Goal: Transaction & Acquisition: Purchase product/service

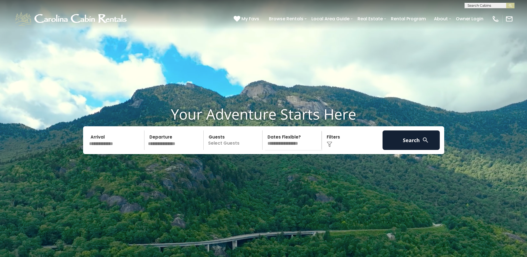
click at [118, 150] on input "text" at bounding box center [116, 139] width 58 height 19
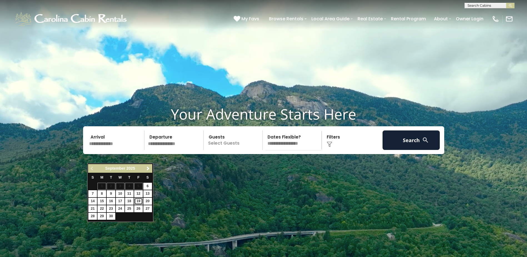
click at [140, 201] on link "19" at bounding box center [138, 201] width 9 height 7
type input "*******"
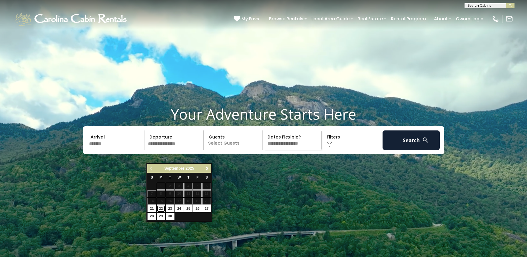
click at [162, 209] on link "22" at bounding box center [161, 208] width 9 height 7
type input "*******"
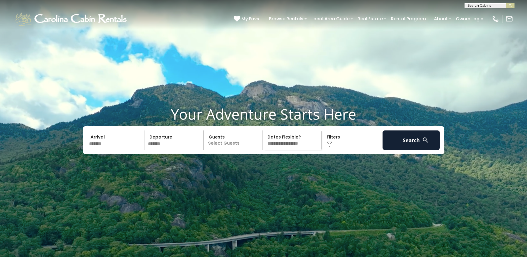
click at [233, 150] on p "Select Guests" at bounding box center [233, 139] width 57 height 19
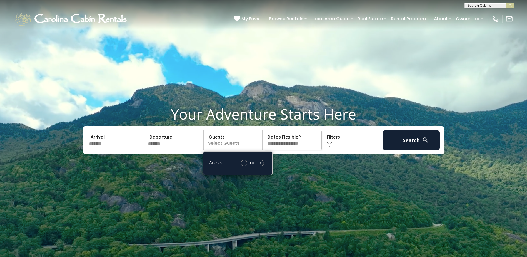
click at [261, 165] on span "+" at bounding box center [261, 163] width 2 height 6
click at [330, 181] on video at bounding box center [263, 132] width 527 height 264
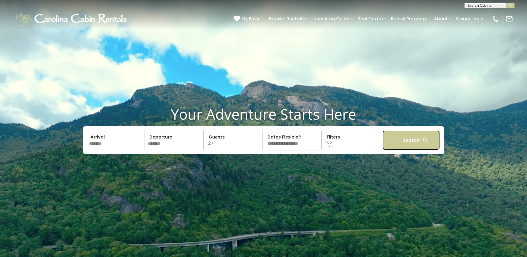
click at [410, 150] on button "Search" at bounding box center [412, 139] width 58 height 19
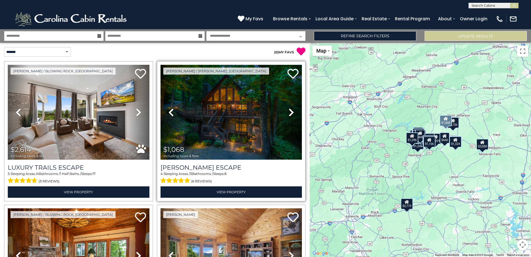
click at [290, 112] on icon at bounding box center [292, 112] width 6 height 9
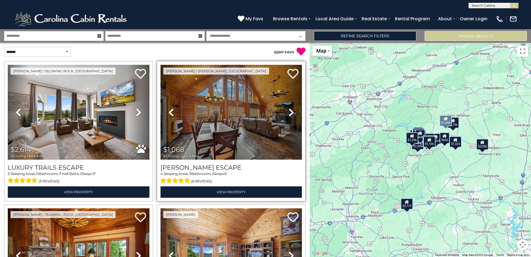
click at [290, 112] on icon at bounding box center [292, 112] width 6 height 9
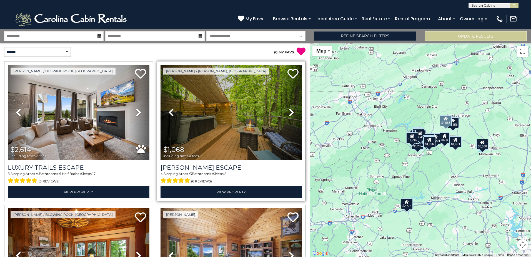
click at [290, 112] on icon at bounding box center [292, 112] width 6 height 9
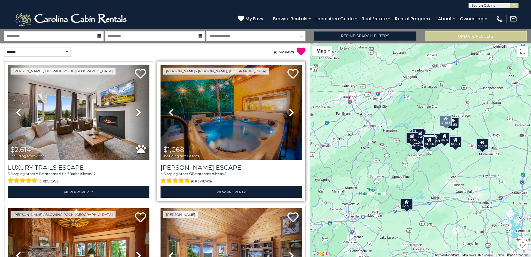
click at [290, 112] on icon at bounding box center [292, 112] width 6 height 9
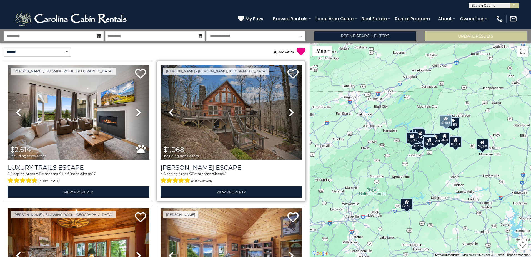
click at [290, 112] on icon at bounding box center [292, 112] width 6 height 9
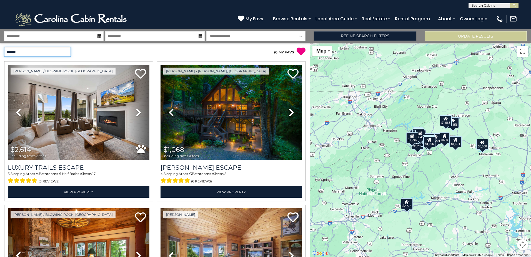
click at [64, 50] on select "**********" at bounding box center [37, 52] width 67 height 10
select select "*********"
click at [4, 47] on select "**********" at bounding box center [37, 52] width 67 height 10
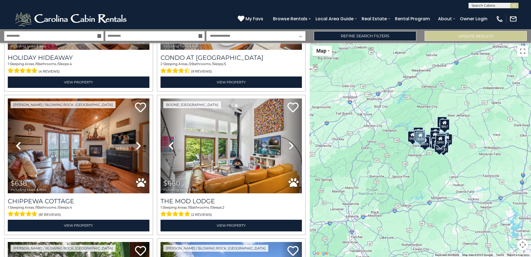
scroll to position [111, 0]
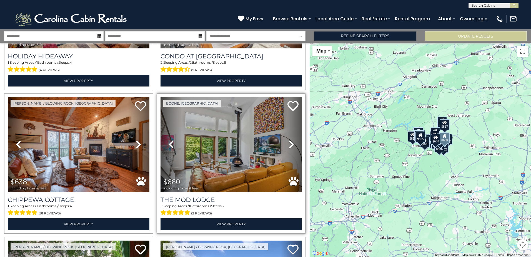
click at [291, 144] on icon at bounding box center [292, 144] width 6 height 9
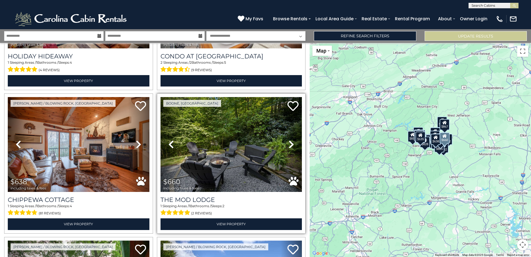
click at [291, 144] on icon at bounding box center [292, 144] width 6 height 9
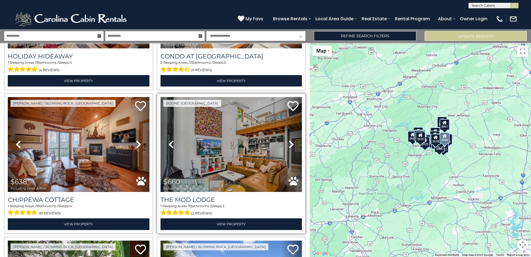
click at [291, 144] on icon at bounding box center [292, 144] width 6 height 9
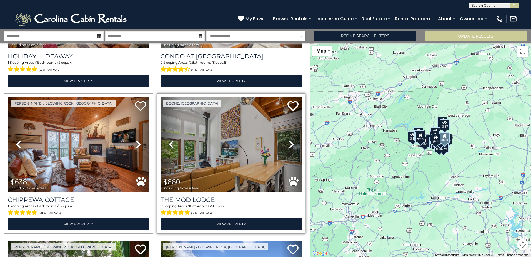
click at [291, 144] on icon at bounding box center [292, 144] width 6 height 9
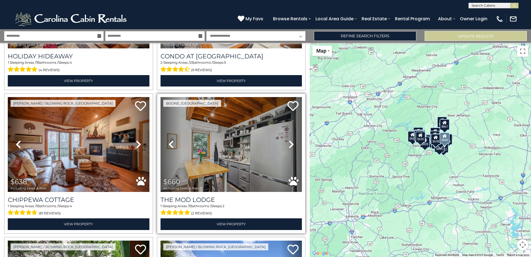
click at [291, 144] on icon at bounding box center [292, 144] width 6 height 9
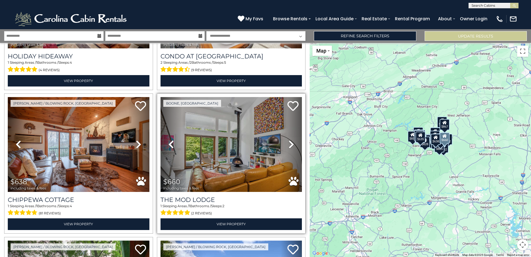
click at [291, 144] on icon at bounding box center [292, 144] width 6 height 9
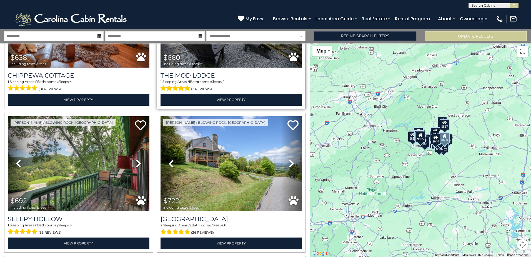
scroll to position [250, 0]
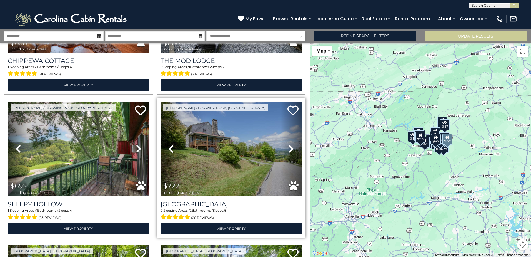
click at [289, 146] on icon at bounding box center [292, 148] width 6 height 9
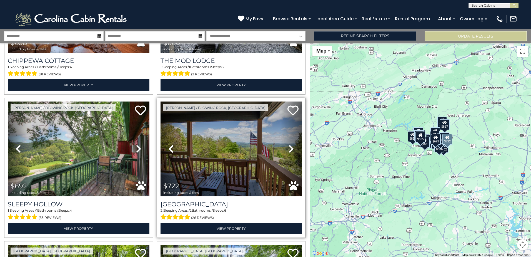
click at [289, 146] on icon at bounding box center [292, 148] width 6 height 9
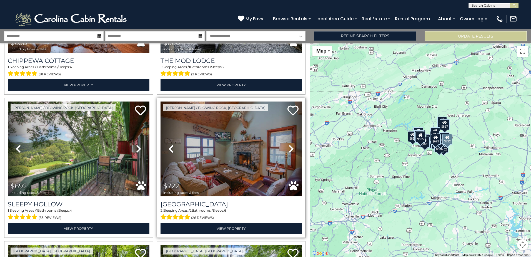
click at [289, 146] on icon at bounding box center [292, 148] width 6 height 9
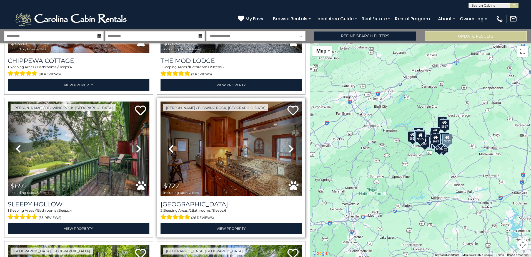
click at [289, 146] on icon at bounding box center [292, 148] width 6 height 9
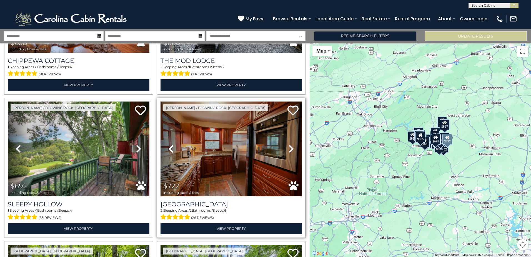
click at [289, 146] on icon at bounding box center [292, 148] width 6 height 9
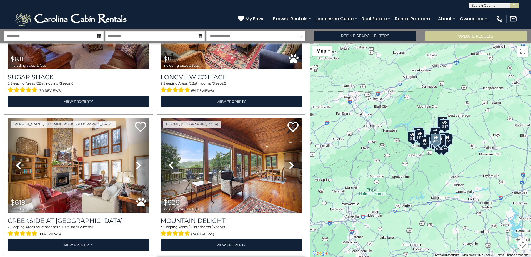
scroll to position [806, 0]
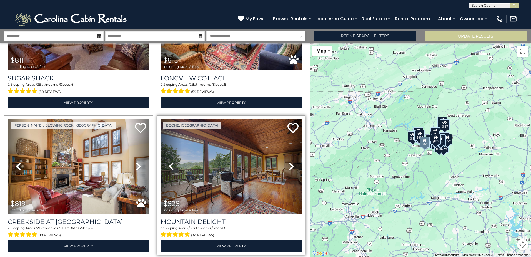
click at [289, 162] on icon at bounding box center [292, 166] width 6 height 9
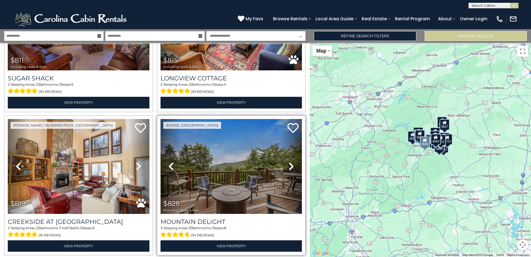
click at [289, 162] on icon at bounding box center [292, 166] width 6 height 9
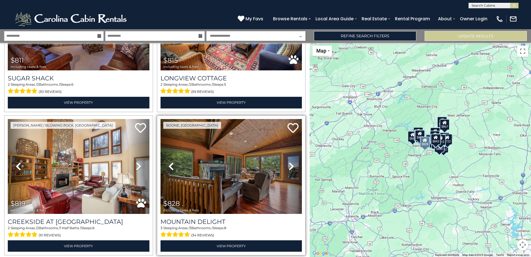
click at [289, 162] on icon at bounding box center [292, 166] width 6 height 9
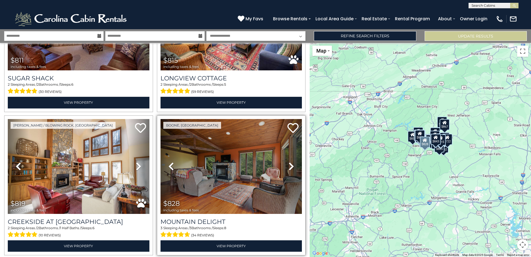
click at [289, 162] on icon at bounding box center [292, 166] width 6 height 9
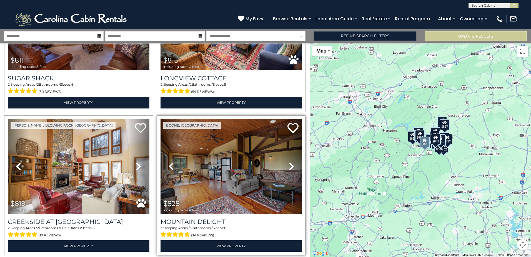
click at [289, 162] on icon at bounding box center [292, 166] width 6 height 9
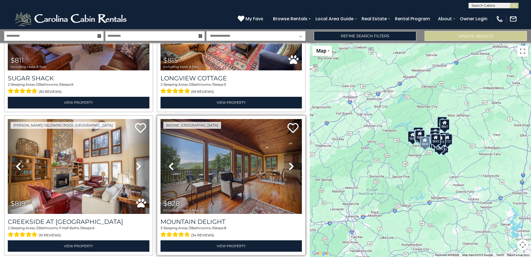
click at [289, 162] on icon at bounding box center [292, 166] width 6 height 9
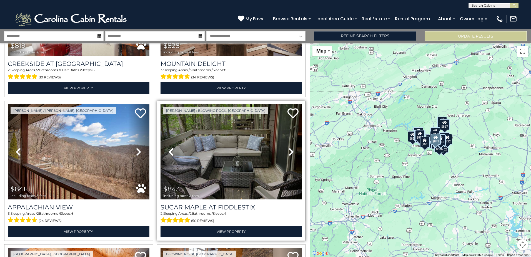
scroll to position [972, 0]
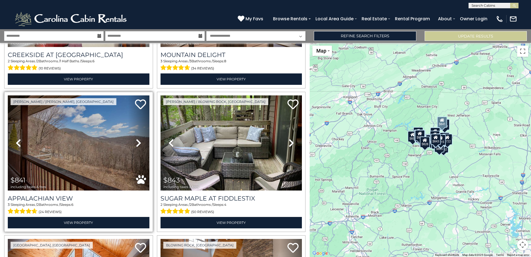
click at [138, 138] on icon at bounding box center [139, 142] width 6 height 9
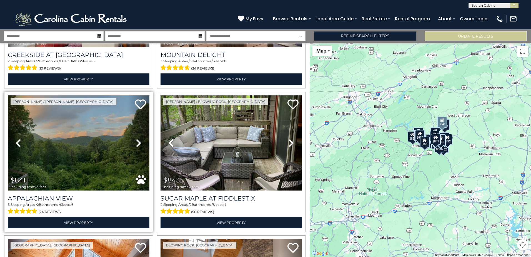
click at [138, 138] on icon at bounding box center [139, 142] width 6 height 9
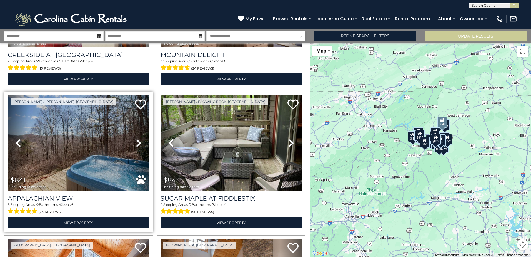
click at [138, 138] on icon at bounding box center [139, 142] width 6 height 9
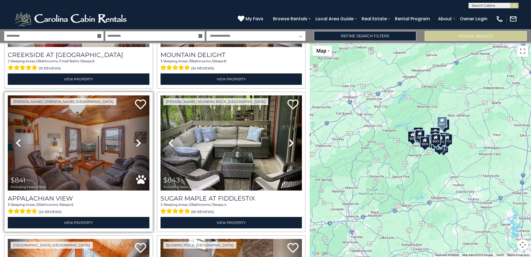
click at [138, 138] on icon at bounding box center [139, 142] width 6 height 9
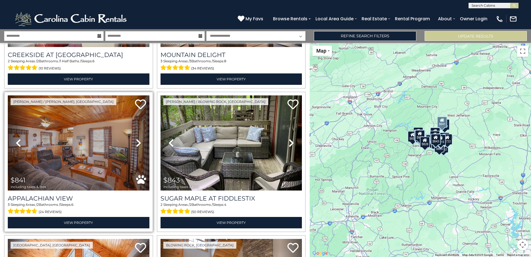
click at [138, 138] on icon at bounding box center [139, 142] width 6 height 9
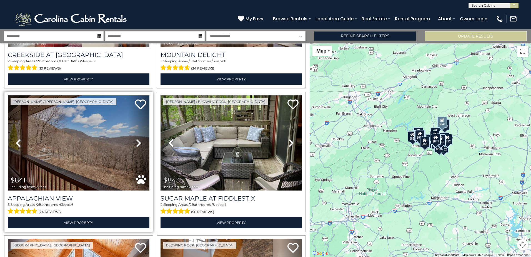
click at [138, 138] on icon at bounding box center [139, 142] width 6 height 9
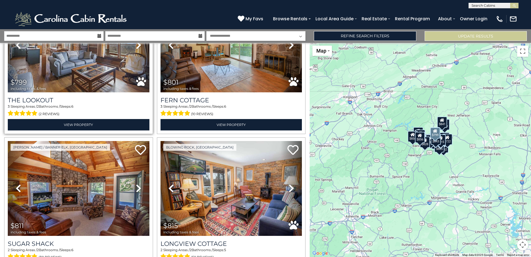
scroll to position [667, 0]
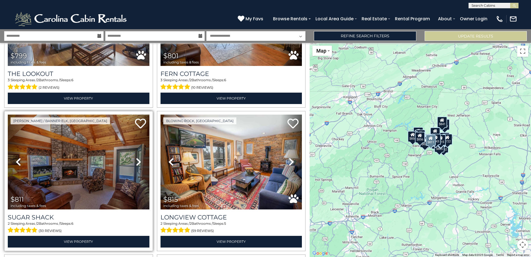
click at [138, 158] on icon at bounding box center [139, 161] width 6 height 9
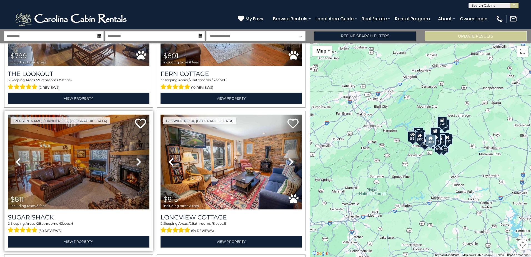
click at [138, 158] on icon at bounding box center [139, 161] width 6 height 9
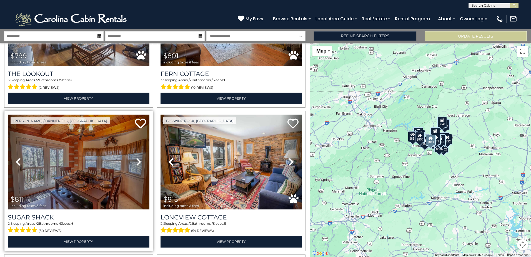
click at [138, 158] on icon at bounding box center [139, 161] width 6 height 9
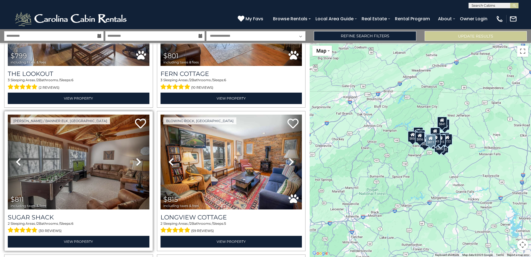
click at [138, 158] on icon at bounding box center [139, 161] width 6 height 9
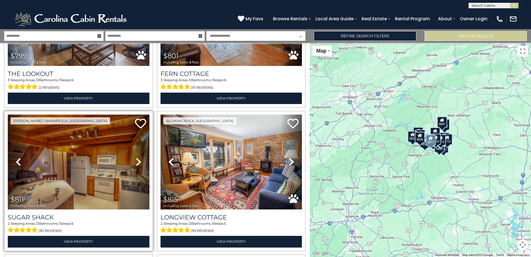
click at [138, 158] on icon at bounding box center [139, 161] width 6 height 9
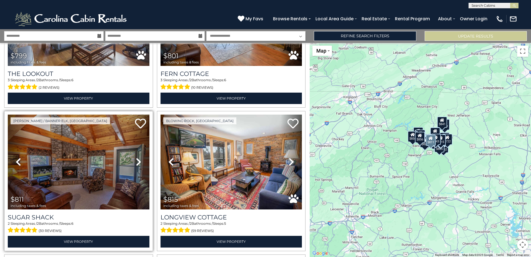
click at [138, 158] on icon at bounding box center [139, 161] width 6 height 9
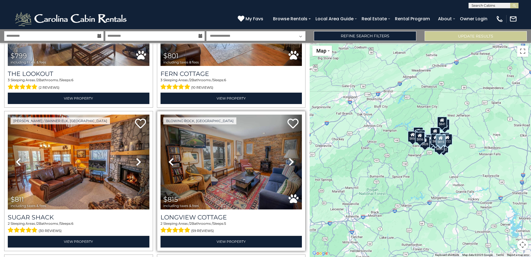
click at [289, 158] on icon at bounding box center [292, 161] width 6 height 9
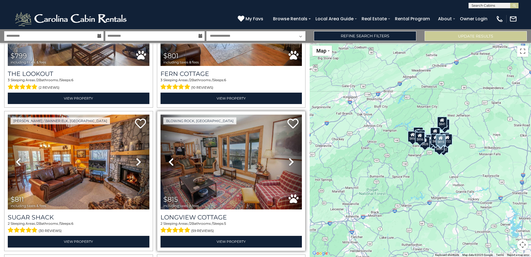
click at [289, 158] on icon at bounding box center [292, 161] width 6 height 9
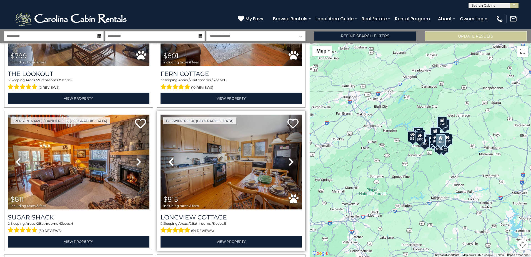
click at [289, 159] on icon at bounding box center [292, 161] width 6 height 9
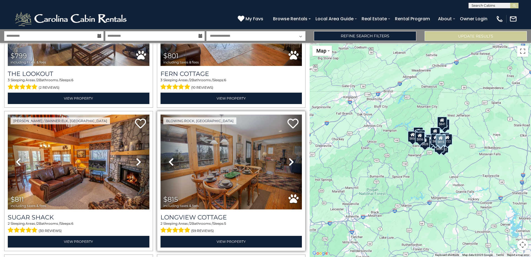
click at [289, 159] on icon at bounding box center [292, 161] width 6 height 9
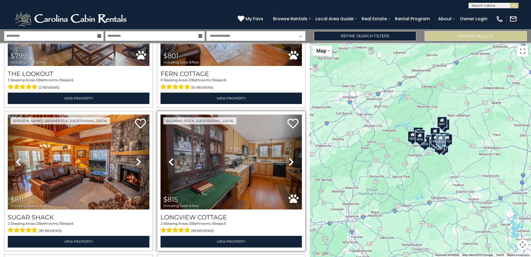
click at [289, 159] on icon at bounding box center [292, 161] width 6 height 9
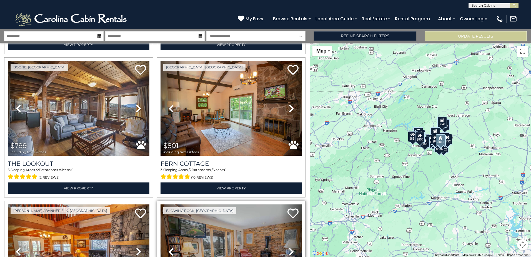
scroll to position [556, 0]
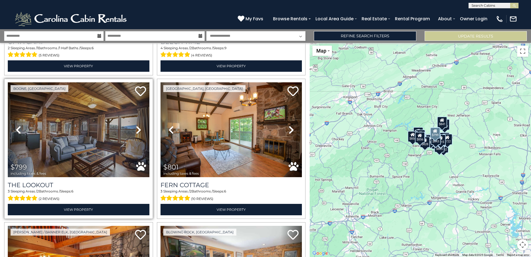
click at [139, 125] on icon at bounding box center [139, 129] width 6 height 9
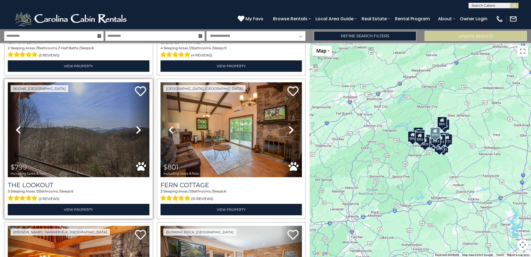
click at [138, 125] on icon at bounding box center [139, 129] width 6 height 9
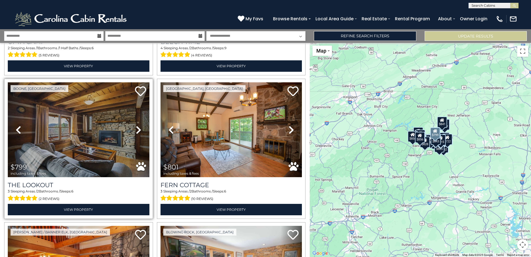
click at [138, 125] on icon at bounding box center [139, 129] width 6 height 9
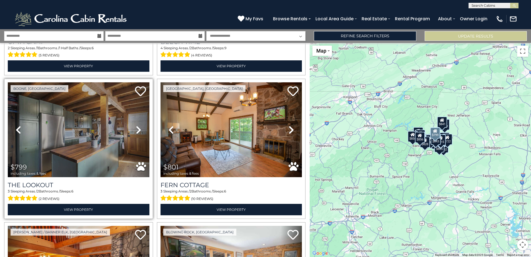
click at [138, 125] on icon at bounding box center [139, 129] width 6 height 9
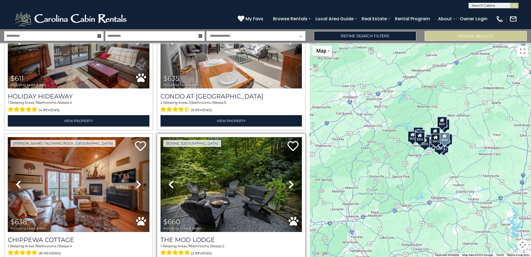
scroll to position [111, 0]
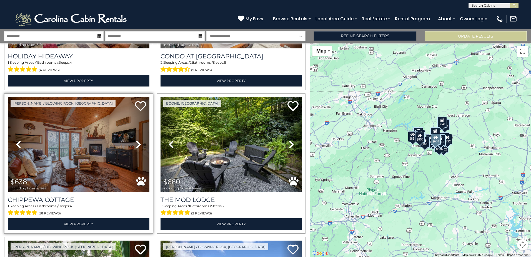
click at [137, 144] on icon at bounding box center [139, 144] width 6 height 9
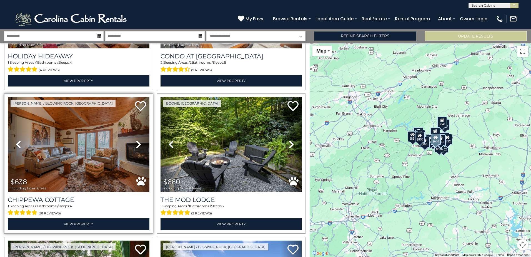
click at [137, 144] on icon at bounding box center [139, 144] width 6 height 9
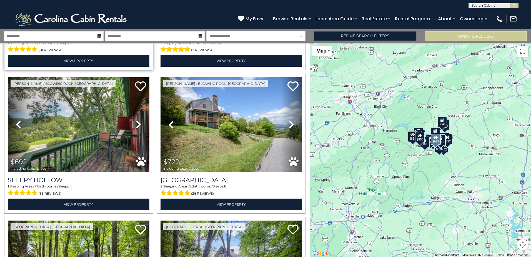
scroll to position [278, 0]
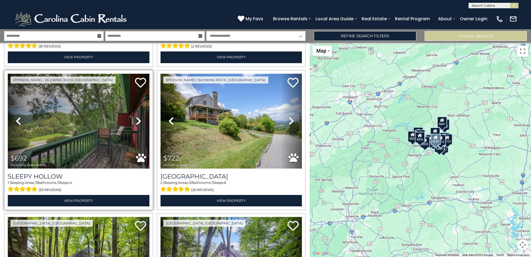
click at [137, 117] on icon at bounding box center [139, 120] width 6 height 9
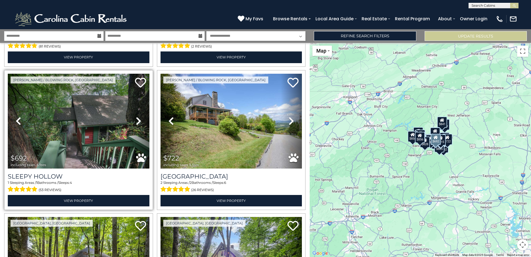
click at [137, 117] on icon at bounding box center [139, 120] width 6 height 9
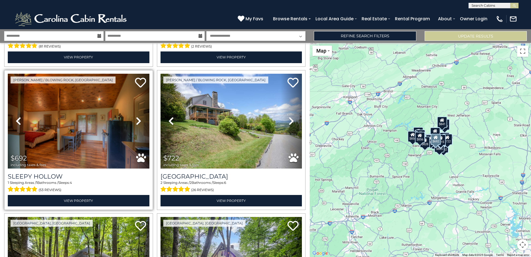
click at [137, 117] on icon at bounding box center [139, 120] width 6 height 9
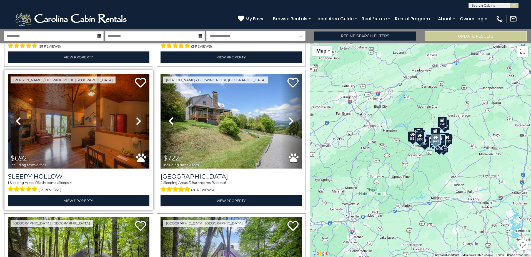
click at [137, 117] on icon at bounding box center [139, 120] width 6 height 9
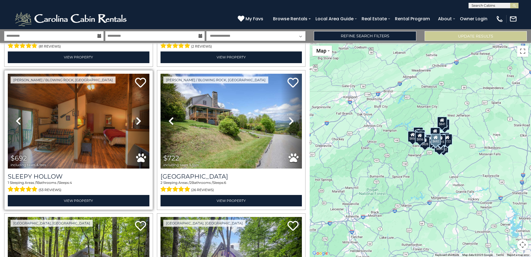
click at [137, 117] on icon at bounding box center [139, 120] width 6 height 9
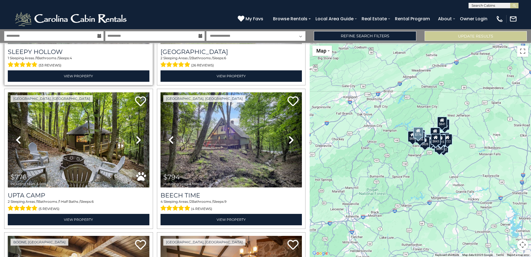
scroll to position [417, 0]
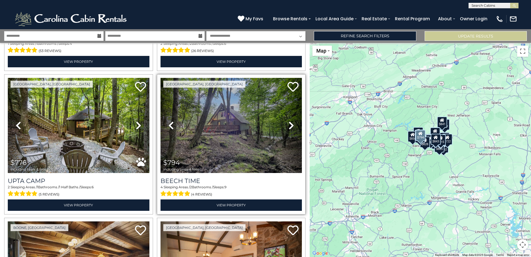
click at [290, 121] on icon at bounding box center [292, 125] width 6 height 9
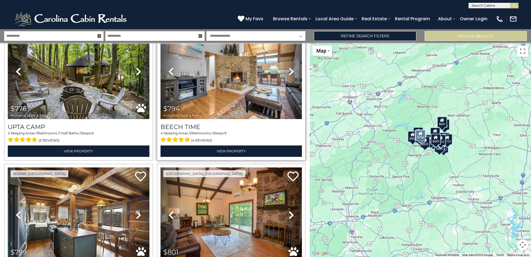
scroll to position [500, 0]
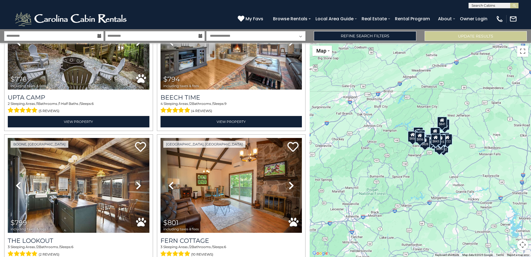
click at [469, 146] on div "$611 $635 $638 $660 $692 $722 $776 $794 $799 $801 $811 $815 $819 $828 $841 $843…" at bounding box center [420, 150] width 221 height 214
click at [436, 160] on div "$611 $635 $638 $660 $692 $722 $776 $794 $799 $801 $811 $815 $819 $828 $841 $843…" at bounding box center [420, 150] width 221 height 214
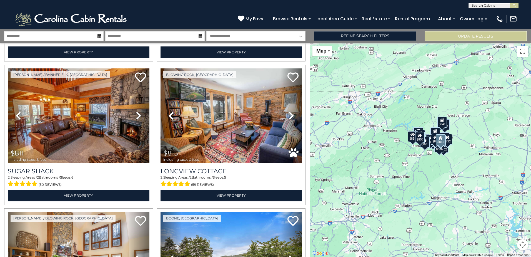
scroll to position [722, 0]
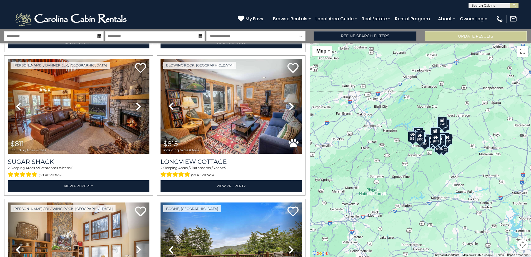
click at [522, 245] on button "Map camera controls" at bounding box center [522, 244] width 11 height 11
click at [509, 221] on button "Zoom in" at bounding box center [508, 216] width 11 height 11
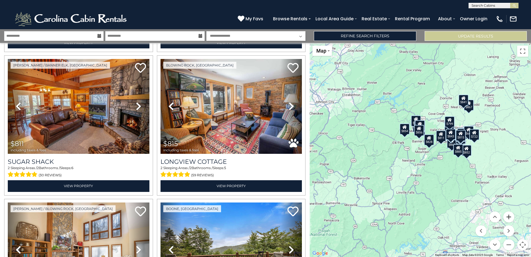
click at [509, 221] on button "Zoom in" at bounding box center [508, 216] width 11 height 11
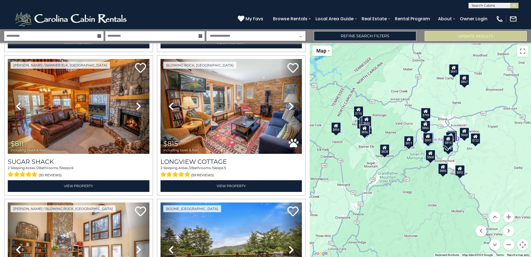
drag, startPoint x: 458, startPoint y: 154, endPoint x: 403, endPoint y: 170, distance: 56.6
click at [403, 170] on div "$611 $635 $638 $660 $692 $722 $776 $794 $799 $801 $811 $815 $819 $828 $841 $843…" at bounding box center [420, 150] width 221 height 214
click at [429, 158] on div "$868" at bounding box center [430, 154] width 10 height 11
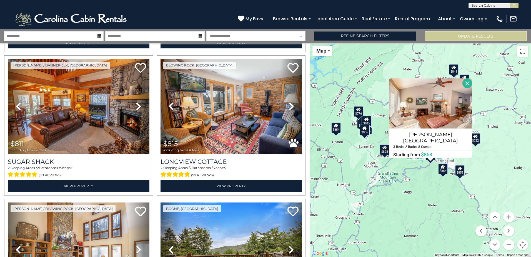
click at [463, 84] on button "Close" at bounding box center [468, 83] width 10 height 10
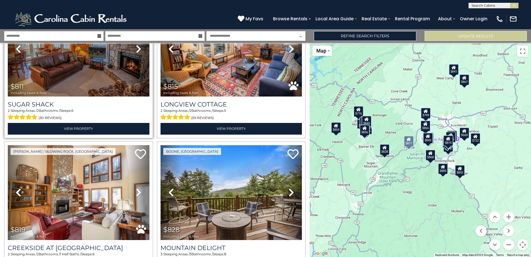
scroll to position [806, 0]
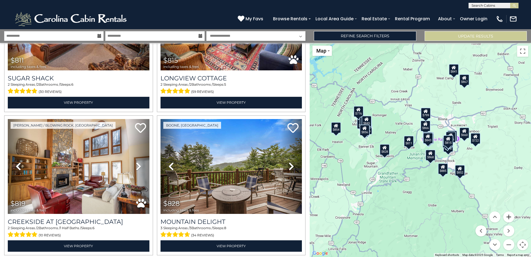
click at [512, 217] on button "Zoom in" at bounding box center [508, 216] width 11 height 11
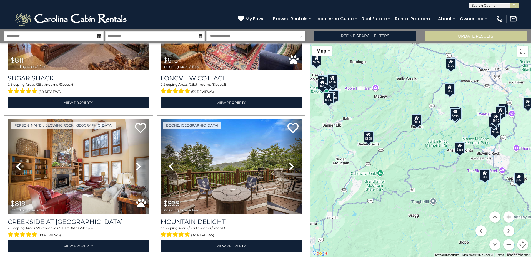
drag, startPoint x: 395, startPoint y: 179, endPoint x: 415, endPoint y: 160, distance: 28.1
click at [415, 160] on div "$611 $635 $638 $660 $692 $722 $776 $794 $799 $801 $811 $815 $819 $828 $841 $843…" at bounding box center [420, 150] width 221 height 214
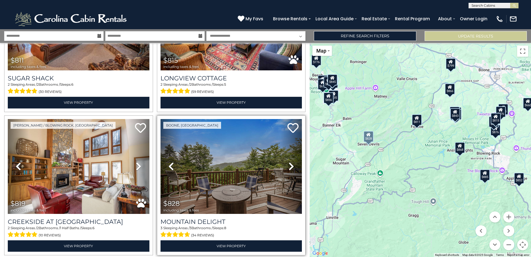
click at [290, 162] on icon at bounding box center [292, 166] width 6 height 9
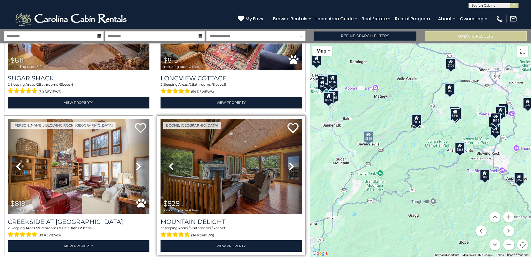
click at [290, 162] on icon at bounding box center [292, 166] width 6 height 9
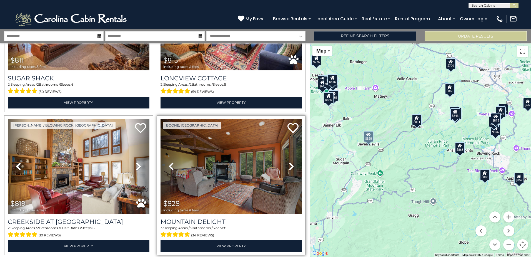
click at [290, 162] on icon at bounding box center [292, 166] width 6 height 9
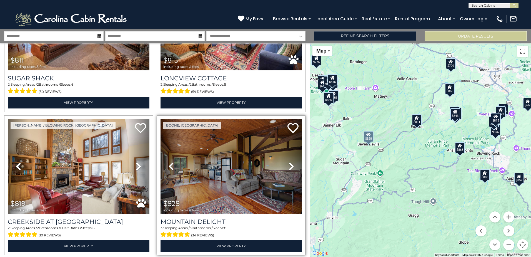
click at [290, 162] on icon at bounding box center [292, 166] width 6 height 9
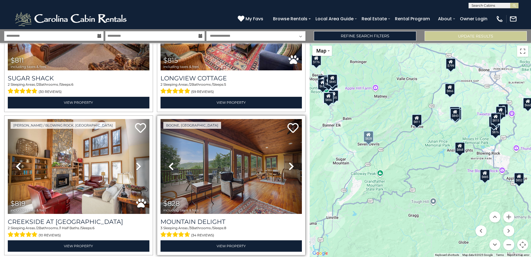
click at [290, 162] on icon at bounding box center [292, 166] width 6 height 9
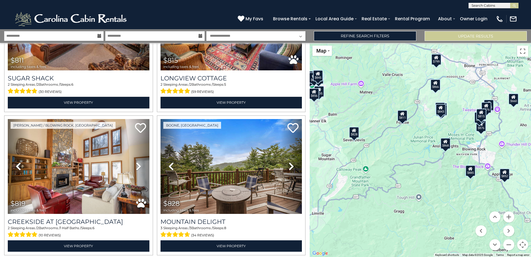
drag, startPoint x: 329, startPoint y: 146, endPoint x: 315, endPoint y: 142, distance: 15.2
click at [315, 142] on div "$611 $635 $638 $660 $692 $722 $776 $794 $799 $801 $811 $815 $819 $828 $841 $843…" at bounding box center [420, 150] width 221 height 214
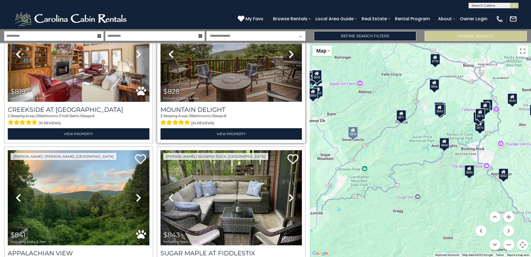
scroll to position [945, 0]
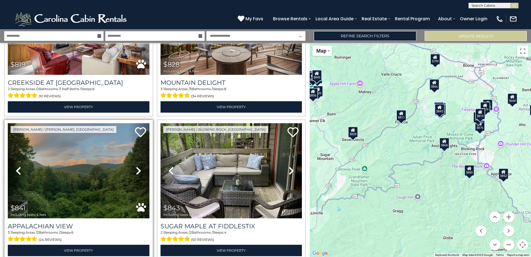
click at [138, 166] on icon at bounding box center [139, 170] width 6 height 9
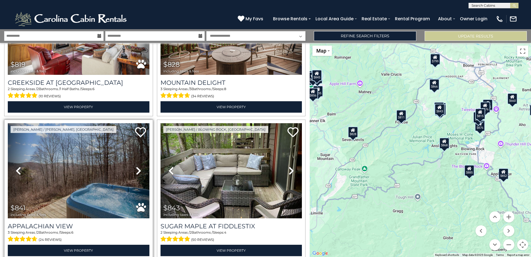
click at [138, 166] on icon at bounding box center [139, 170] width 6 height 9
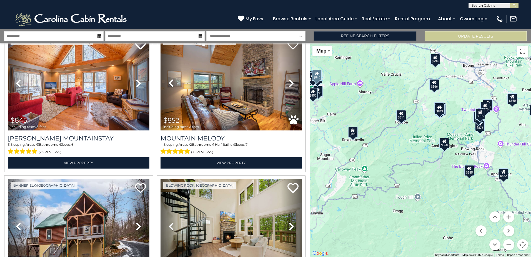
scroll to position [1250, 0]
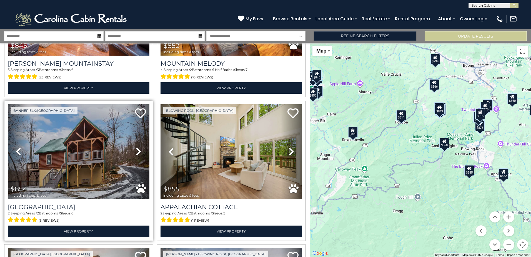
click at [139, 147] on icon at bounding box center [139, 151] width 6 height 9
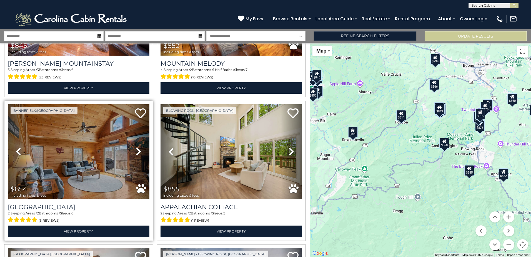
click at [139, 147] on icon at bounding box center [139, 151] width 6 height 9
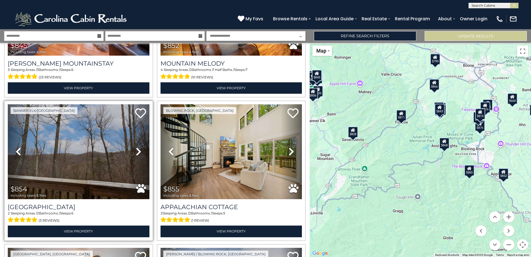
click at [139, 147] on icon at bounding box center [139, 151] width 6 height 9
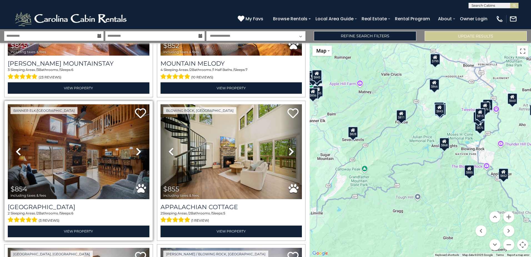
click at [139, 147] on icon at bounding box center [139, 151] width 6 height 9
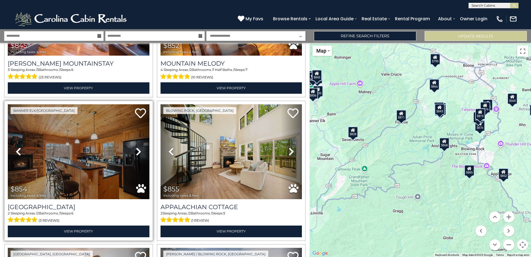
click at [139, 147] on icon at bounding box center [139, 151] width 6 height 9
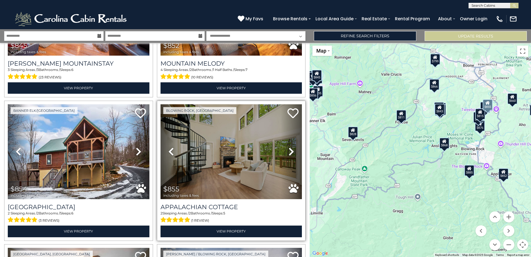
click at [289, 147] on icon at bounding box center [292, 151] width 6 height 9
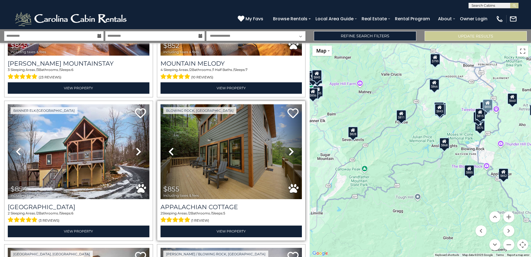
click at [289, 147] on icon at bounding box center [292, 151] width 6 height 9
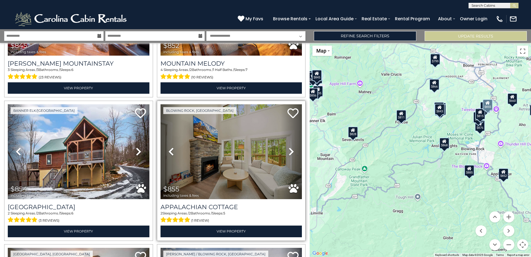
click at [289, 147] on icon at bounding box center [292, 151] width 6 height 9
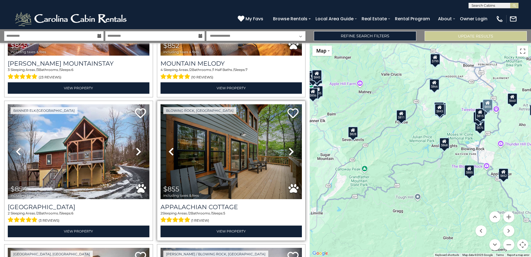
click at [289, 147] on icon at bounding box center [292, 151] width 6 height 9
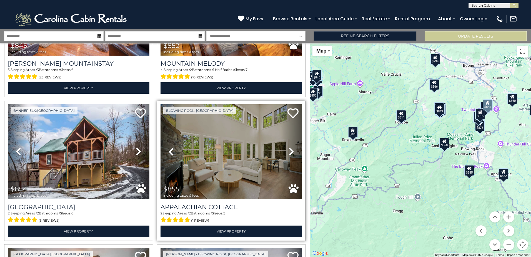
click at [289, 147] on icon at bounding box center [292, 151] width 6 height 9
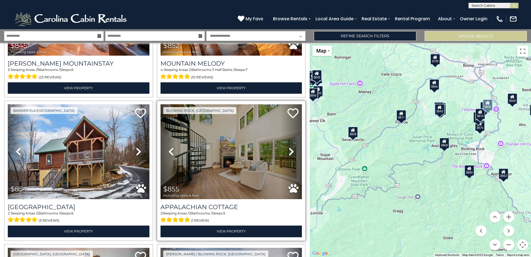
click at [289, 147] on icon at bounding box center [292, 151] width 6 height 9
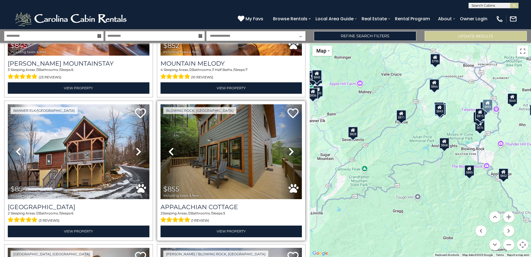
click at [289, 147] on icon at bounding box center [292, 151] width 6 height 9
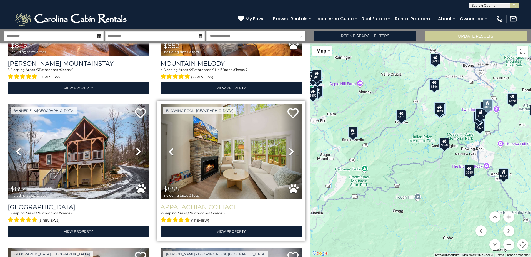
scroll to position [1361, 0]
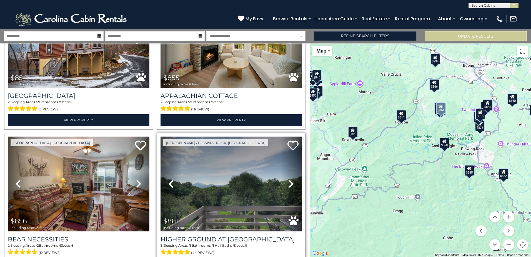
click at [290, 179] on icon at bounding box center [292, 183] width 6 height 9
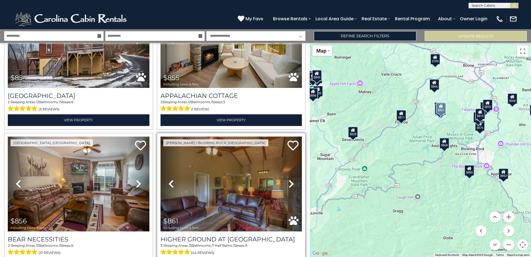
scroll to position [1389, 0]
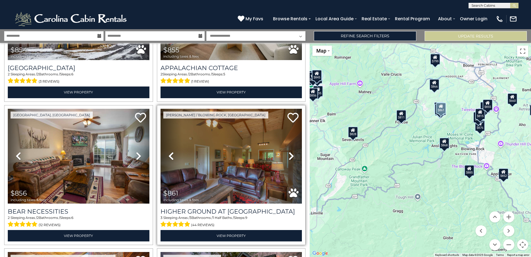
click at [290, 175] on link "Next" at bounding box center [291, 156] width 21 height 95
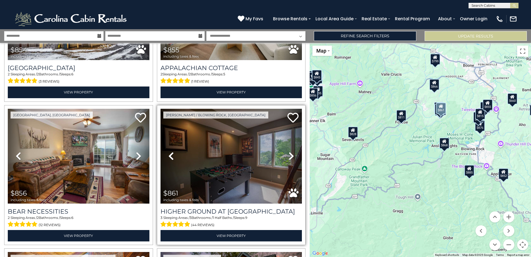
click at [289, 151] on icon at bounding box center [292, 155] width 6 height 9
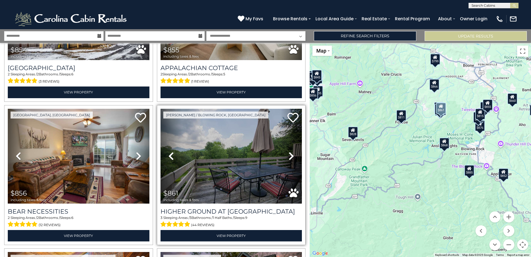
click at [289, 151] on icon at bounding box center [292, 155] width 6 height 9
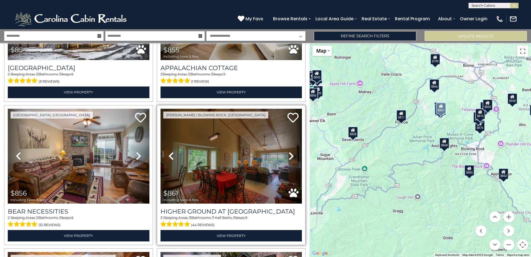
click at [289, 151] on icon at bounding box center [292, 155] width 6 height 9
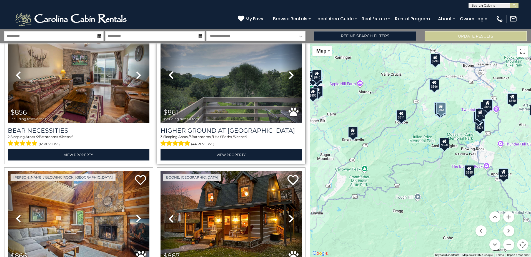
scroll to position [1500, 0]
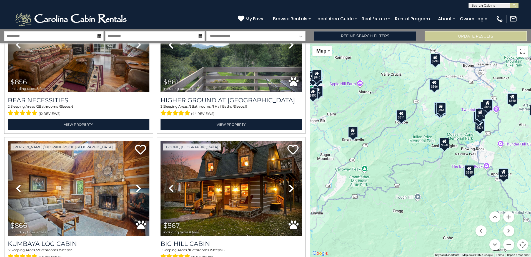
click at [512, 242] on button "Zoom out" at bounding box center [508, 244] width 11 height 11
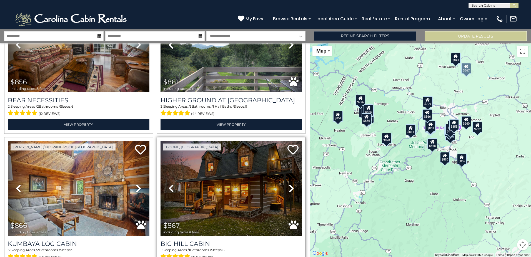
click at [289, 184] on icon at bounding box center [292, 188] width 6 height 9
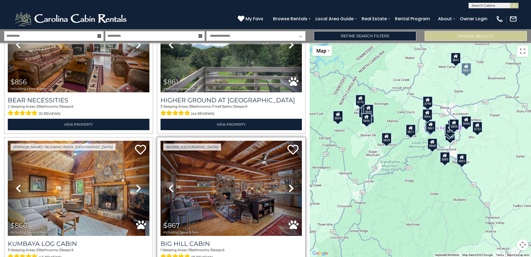
click at [289, 184] on icon at bounding box center [292, 188] width 6 height 9
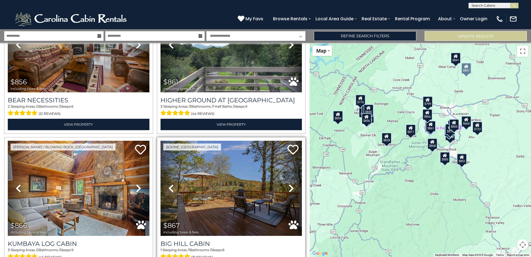
click at [289, 184] on icon at bounding box center [292, 188] width 6 height 9
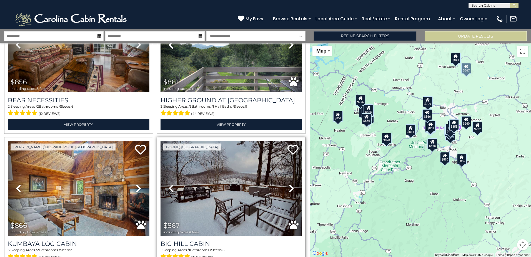
click at [289, 184] on icon at bounding box center [292, 188] width 6 height 9
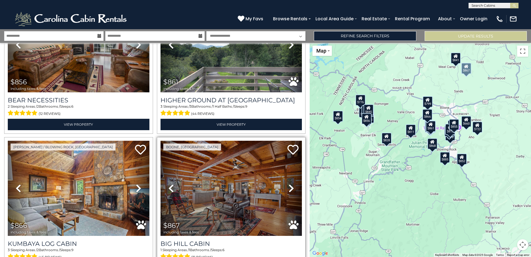
click at [289, 184] on icon at bounding box center [292, 188] width 6 height 9
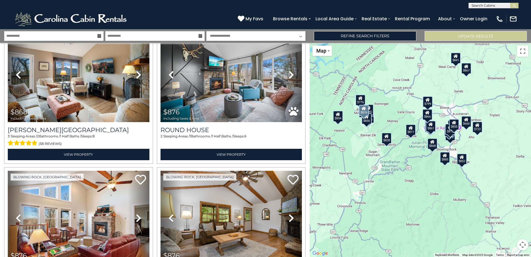
scroll to position [1778, 0]
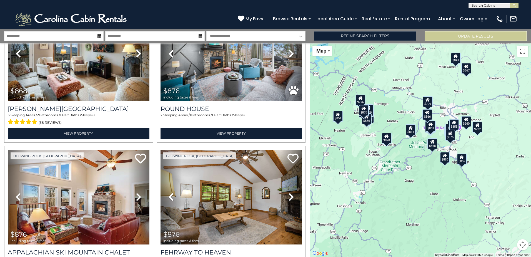
click at [387, 141] on div "$828" at bounding box center [387, 138] width 10 height 11
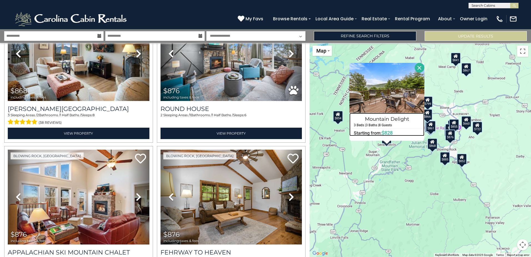
click at [390, 119] on h4 "Mountain Delight" at bounding box center [387, 118] width 74 height 9
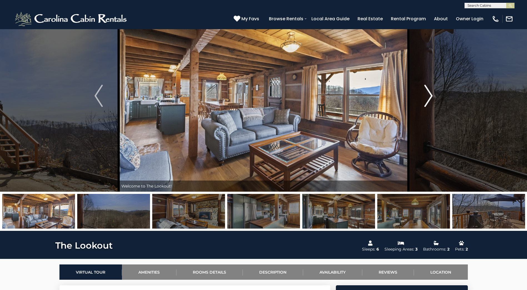
click at [429, 95] on img "Next" at bounding box center [428, 96] width 8 height 22
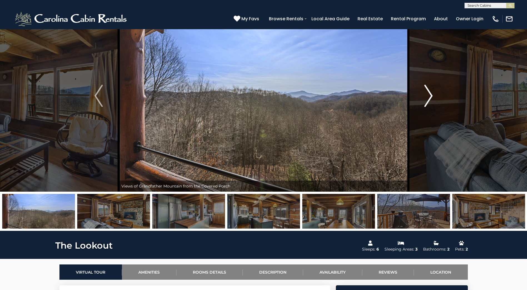
click at [429, 95] on img "Next" at bounding box center [428, 96] width 8 height 22
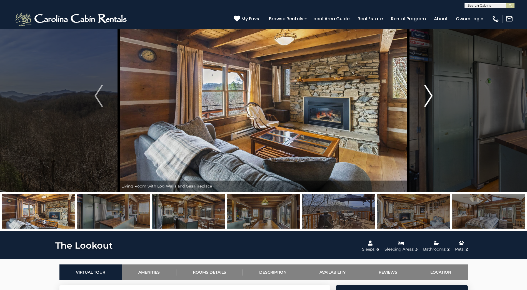
click at [429, 95] on img "Next" at bounding box center [428, 96] width 8 height 22
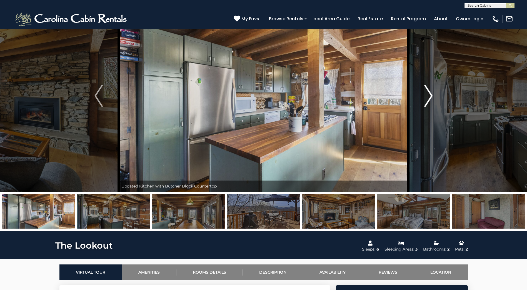
click at [429, 95] on img "Next" at bounding box center [428, 96] width 8 height 22
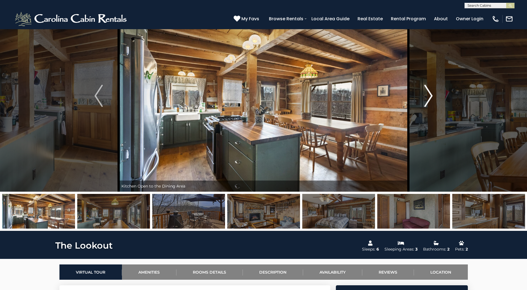
click at [429, 95] on img "Next" at bounding box center [428, 96] width 8 height 22
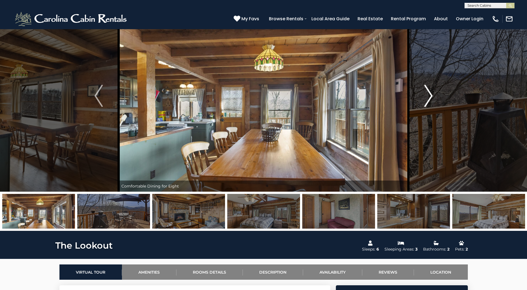
click at [429, 95] on img "Next" at bounding box center [428, 96] width 8 height 22
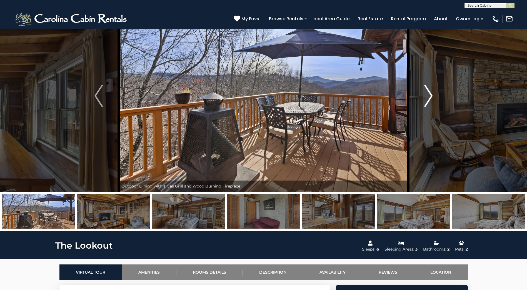
click at [429, 95] on img "Next" at bounding box center [428, 96] width 8 height 22
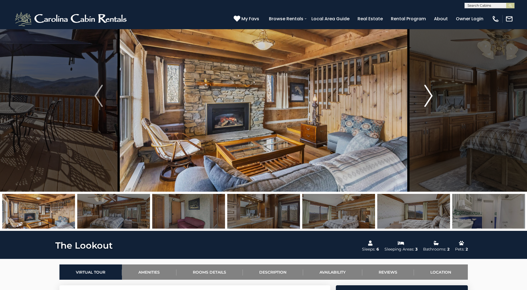
click at [429, 95] on img "Next" at bounding box center [428, 96] width 8 height 22
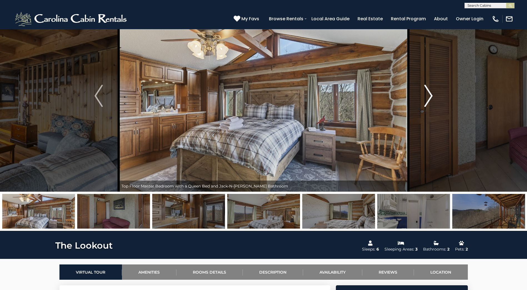
click at [429, 95] on img "Next" at bounding box center [428, 96] width 8 height 22
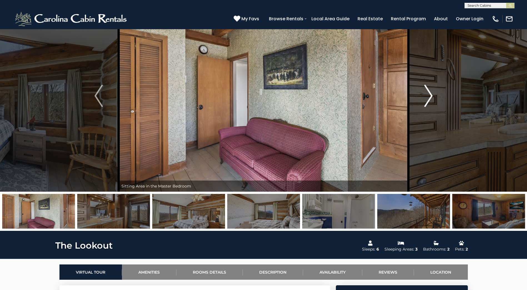
click at [429, 95] on img "Next" at bounding box center [428, 96] width 8 height 22
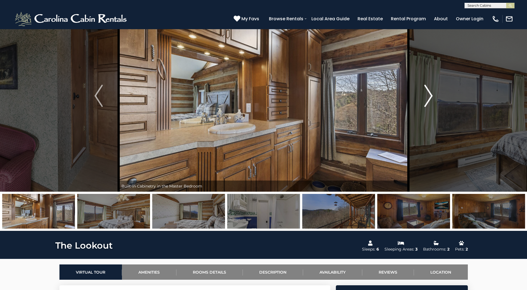
click at [429, 95] on img "Next" at bounding box center [428, 96] width 8 height 22
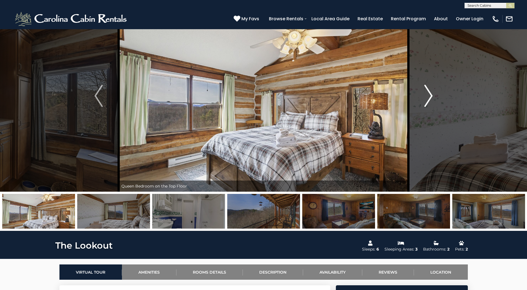
click at [429, 95] on img "Next" at bounding box center [428, 96] width 8 height 22
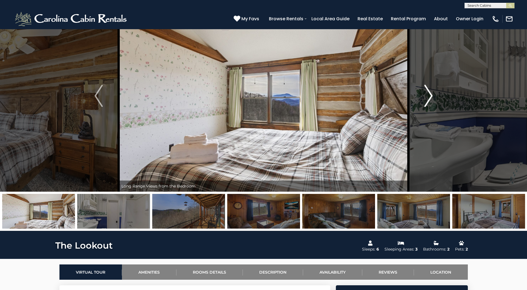
click at [429, 95] on img "Next" at bounding box center [428, 96] width 8 height 22
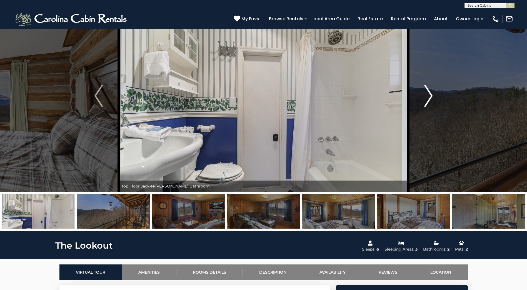
click at [429, 95] on img "Next" at bounding box center [428, 96] width 8 height 22
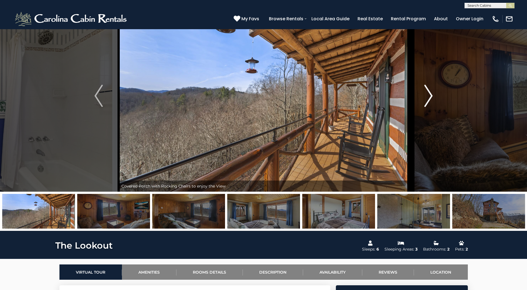
click at [429, 95] on img "Next" at bounding box center [428, 96] width 8 height 22
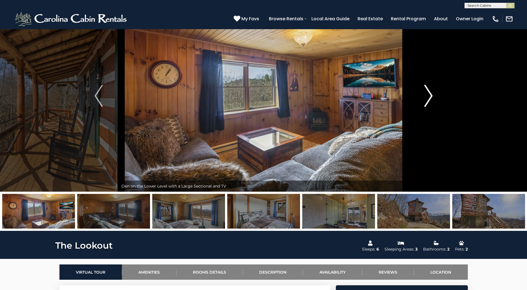
click at [429, 95] on img "Next" at bounding box center [428, 96] width 8 height 22
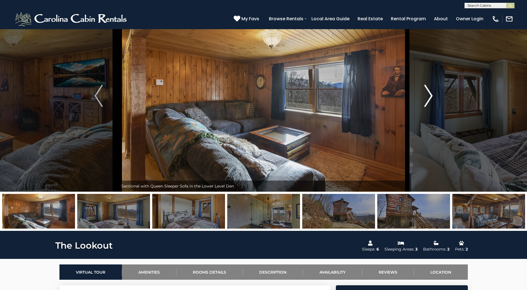
click at [429, 95] on img "Next" at bounding box center [428, 96] width 8 height 22
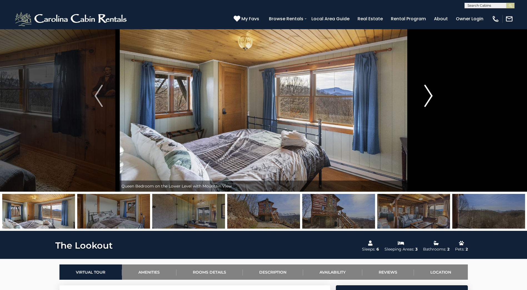
click at [429, 95] on img "Next" at bounding box center [428, 96] width 8 height 22
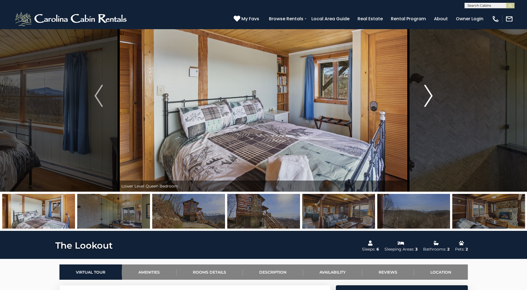
click at [429, 95] on img "Next" at bounding box center [428, 96] width 8 height 22
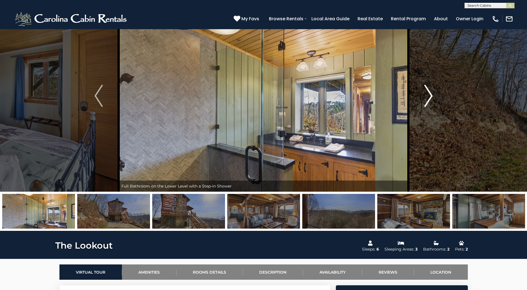
click at [429, 95] on img "Next" at bounding box center [428, 96] width 8 height 22
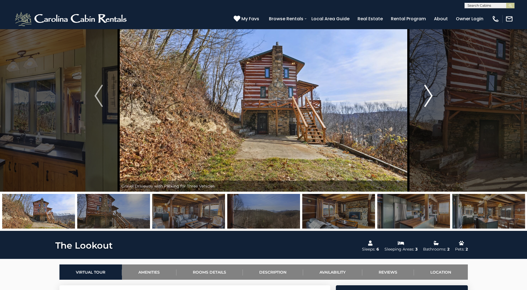
click at [428, 98] on img "Next" at bounding box center [428, 96] width 8 height 22
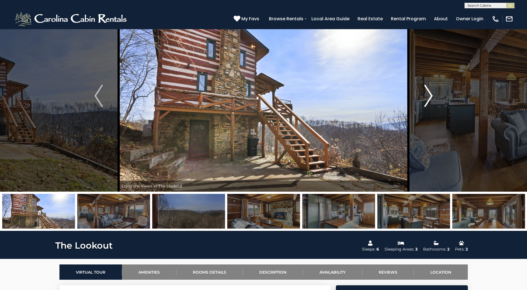
click at [428, 99] on img "Next" at bounding box center [428, 96] width 8 height 22
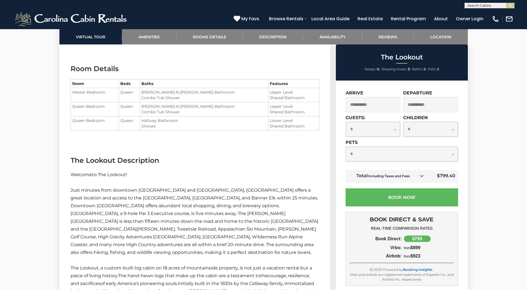
scroll to position [639, 0]
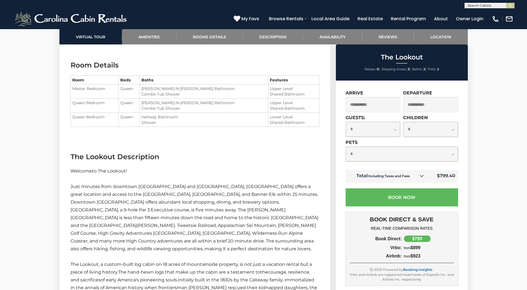
click at [176, 178] on p at bounding box center [195, 179] width 249 height 8
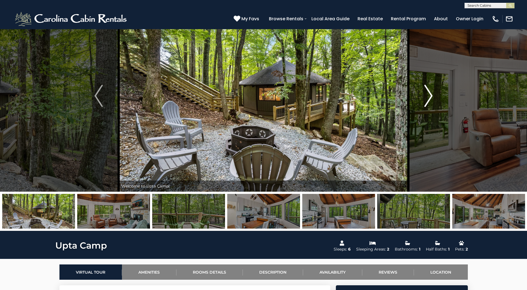
click at [432, 93] on img "Next" at bounding box center [428, 96] width 8 height 22
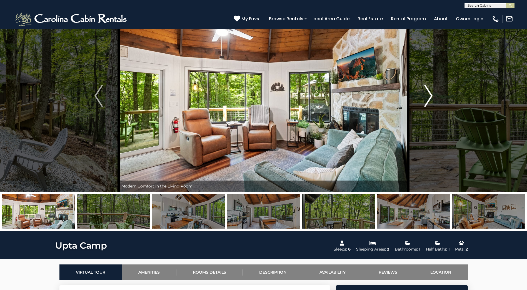
click at [432, 93] on img "Next" at bounding box center [428, 96] width 8 height 22
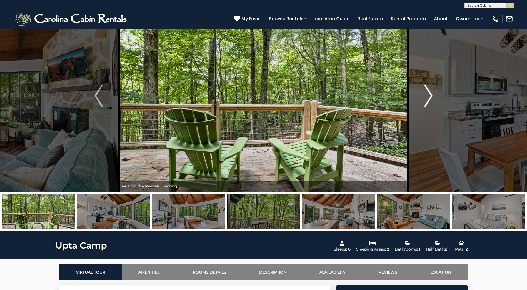
click at [432, 93] on img "Next" at bounding box center [428, 96] width 8 height 22
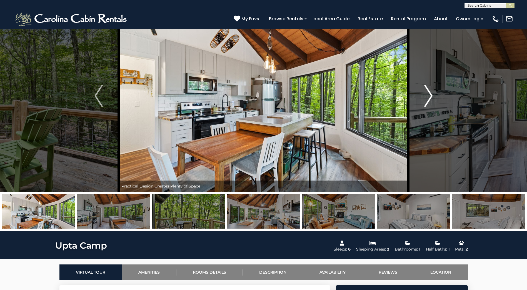
click at [432, 93] on img "Next" at bounding box center [428, 96] width 8 height 22
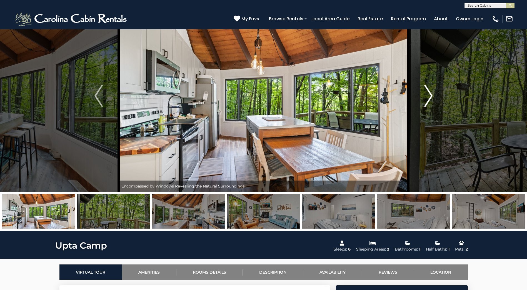
click at [432, 93] on img "Next" at bounding box center [428, 96] width 8 height 22
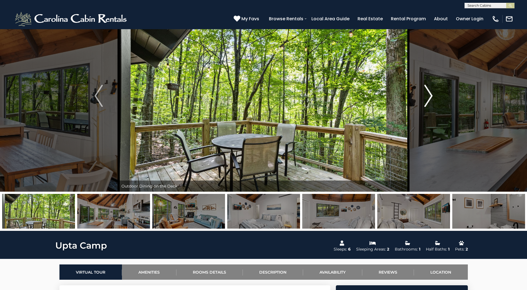
click at [432, 93] on img "Next" at bounding box center [428, 96] width 8 height 22
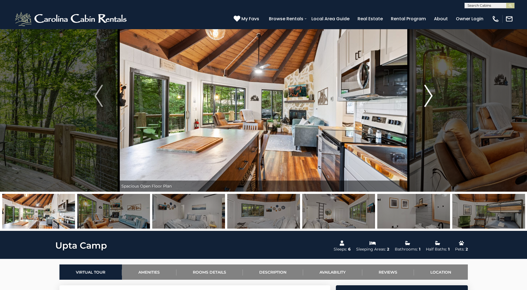
click at [432, 93] on img "Next" at bounding box center [428, 96] width 8 height 22
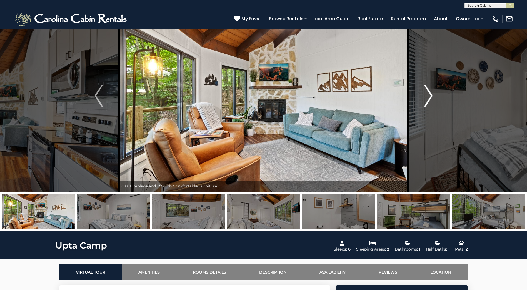
click at [432, 93] on img "Next" at bounding box center [428, 96] width 8 height 22
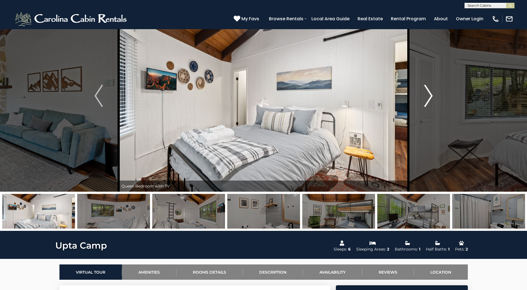
click at [432, 93] on img "Next" at bounding box center [428, 96] width 8 height 22
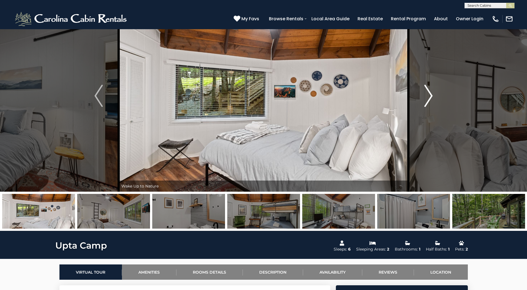
click at [432, 93] on img "Next" at bounding box center [428, 96] width 8 height 22
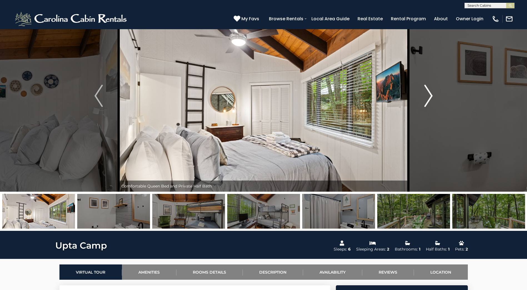
click at [432, 93] on img "Next" at bounding box center [428, 96] width 8 height 22
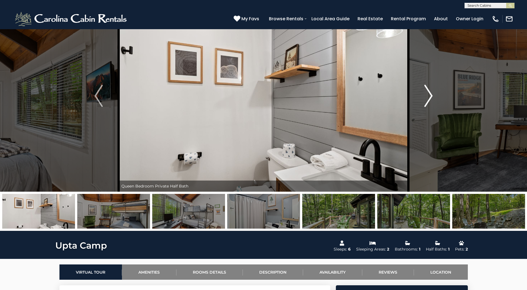
click at [432, 93] on img "Next" at bounding box center [428, 96] width 8 height 22
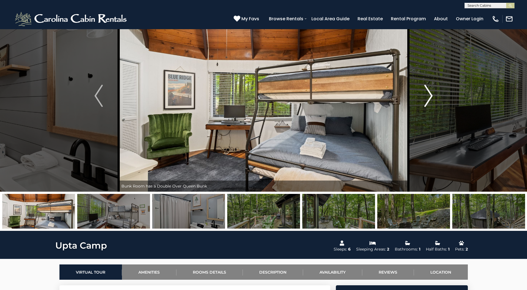
click at [432, 93] on img "Next" at bounding box center [428, 96] width 8 height 22
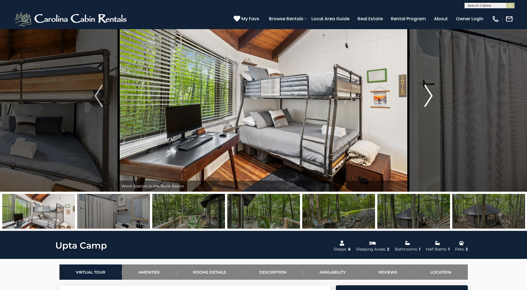
click at [432, 93] on img "Next" at bounding box center [428, 96] width 8 height 22
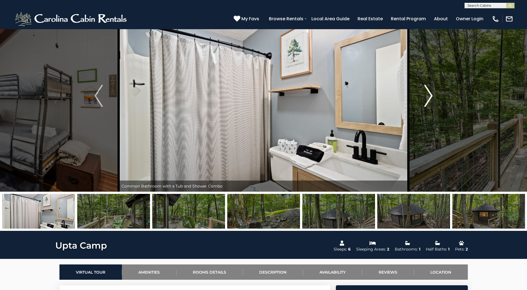
click at [432, 93] on img "Next" at bounding box center [428, 96] width 8 height 22
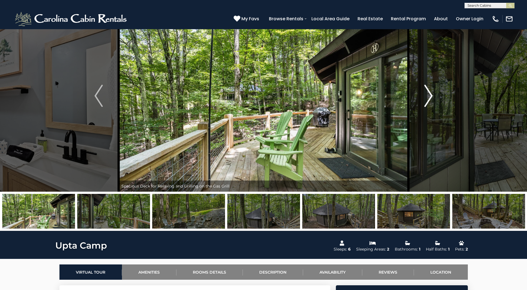
click at [432, 93] on img "Next" at bounding box center [428, 96] width 8 height 22
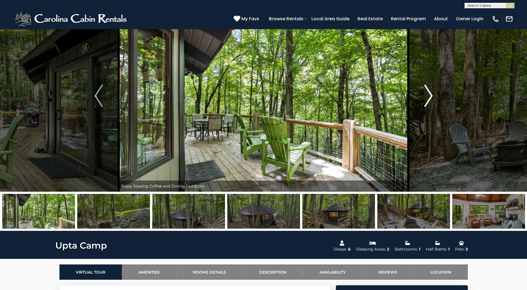
click at [432, 93] on img "Next" at bounding box center [428, 96] width 8 height 22
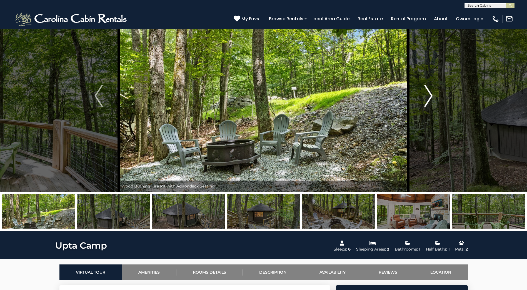
click at [432, 93] on img "Next" at bounding box center [428, 96] width 8 height 22
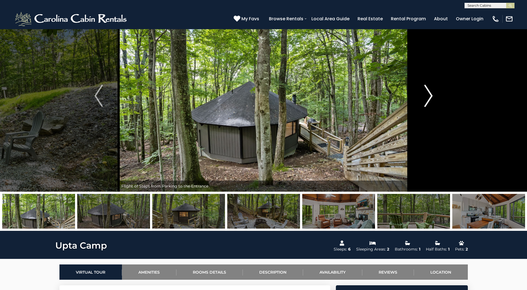
click at [432, 93] on img "Next" at bounding box center [428, 96] width 8 height 22
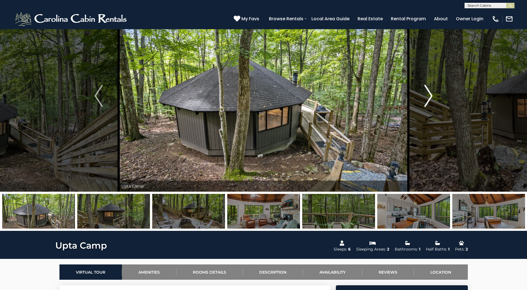
click at [432, 93] on img "Next" at bounding box center [428, 96] width 8 height 22
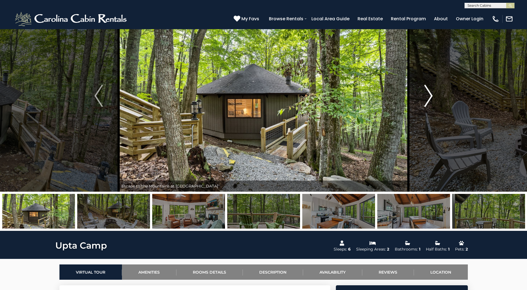
click at [432, 93] on img "Next" at bounding box center [428, 96] width 8 height 22
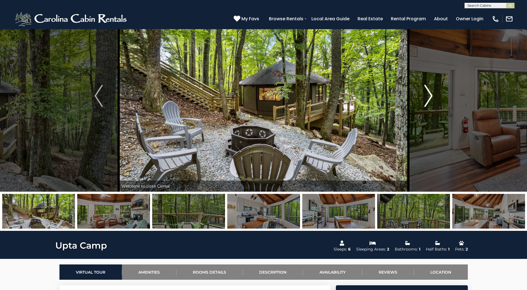
click at [432, 93] on img "Next" at bounding box center [428, 96] width 8 height 22
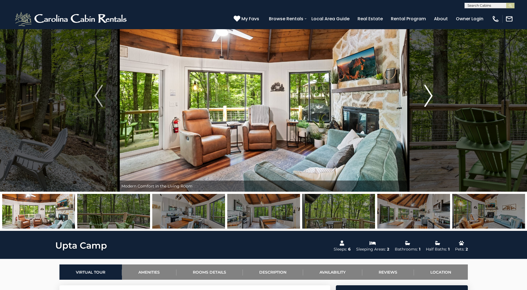
click at [432, 93] on img "Next" at bounding box center [428, 96] width 8 height 22
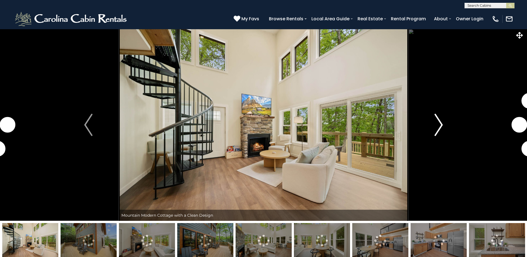
click at [436, 130] on img "Next" at bounding box center [439, 125] width 8 height 22
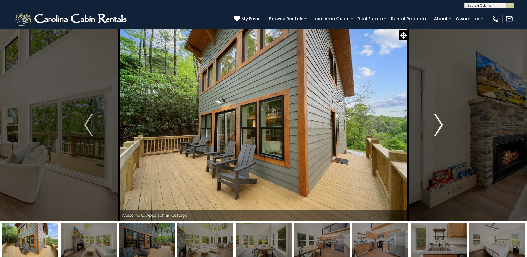
click at [436, 130] on img "Next" at bounding box center [439, 125] width 8 height 22
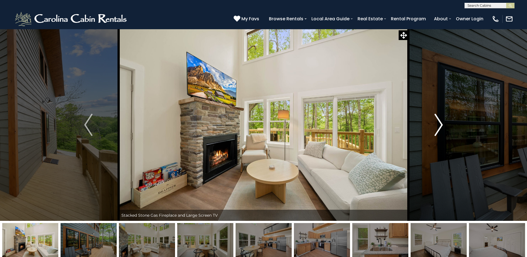
click at [436, 130] on img "Next" at bounding box center [439, 125] width 8 height 22
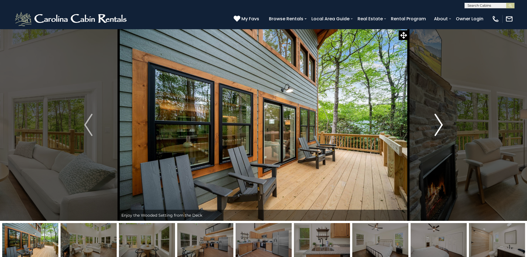
click at [436, 130] on img "Next" at bounding box center [439, 125] width 8 height 22
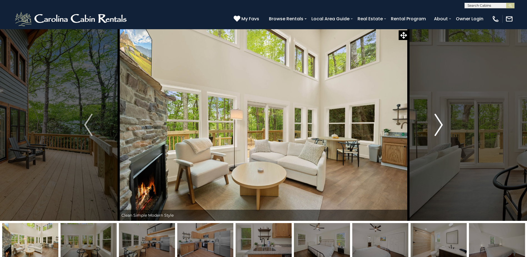
click at [436, 130] on img "Next" at bounding box center [439, 125] width 8 height 22
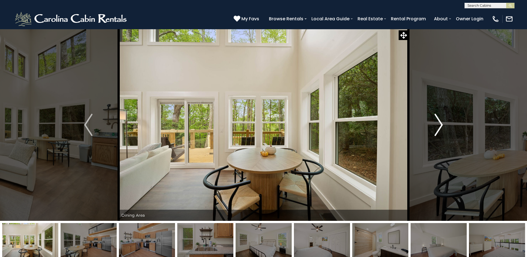
click at [436, 130] on img "Next" at bounding box center [439, 125] width 8 height 22
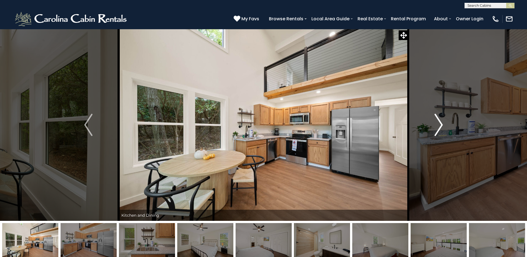
click at [436, 130] on img "Next" at bounding box center [439, 125] width 8 height 22
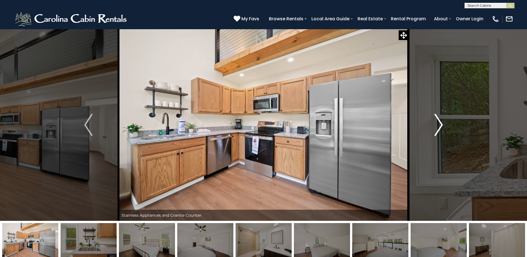
click at [436, 130] on img "Next" at bounding box center [439, 125] width 8 height 22
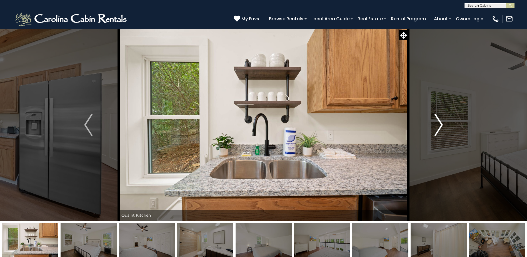
click at [436, 130] on img "Next" at bounding box center [439, 125] width 8 height 22
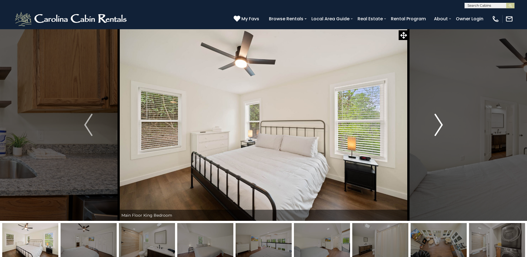
click at [436, 130] on img "Next" at bounding box center [439, 125] width 8 height 22
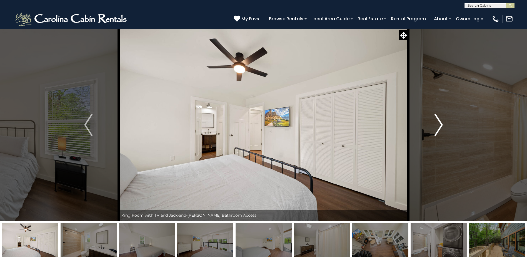
click at [436, 130] on img "Next" at bounding box center [439, 125] width 8 height 22
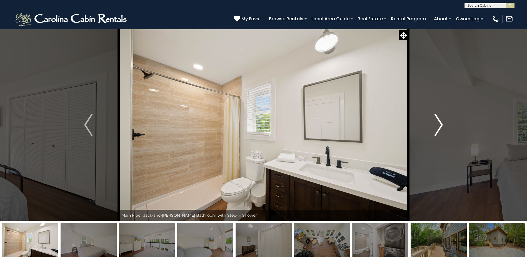
click at [436, 130] on img "Next" at bounding box center [439, 125] width 8 height 22
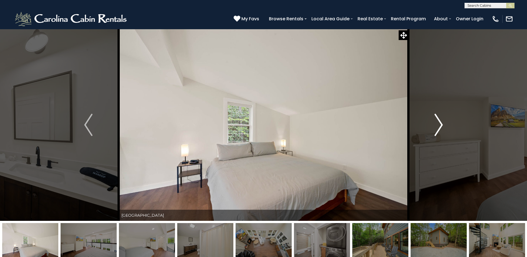
click at [436, 130] on img "Next" at bounding box center [439, 125] width 8 height 22
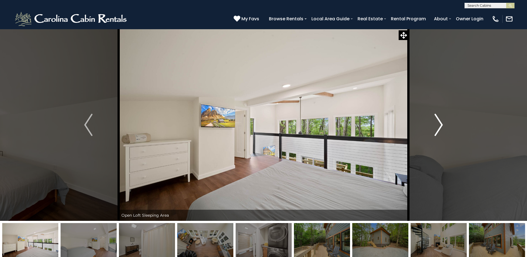
click at [436, 130] on img "Next" at bounding box center [439, 125] width 8 height 22
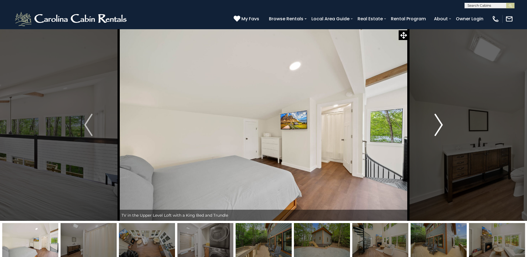
click at [436, 130] on img "Next" at bounding box center [439, 125] width 8 height 22
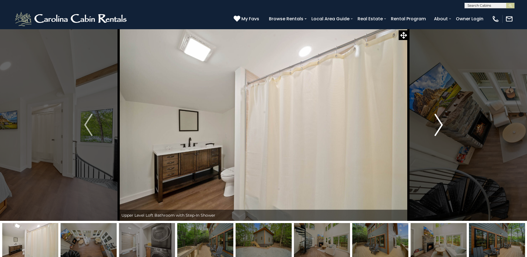
click at [436, 130] on img "Next" at bounding box center [439, 125] width 8 height 22
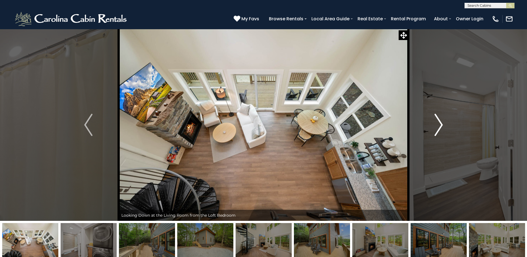
click at [436, 130] on img "Next" at bounding box center [439, 125] width 8 height 22
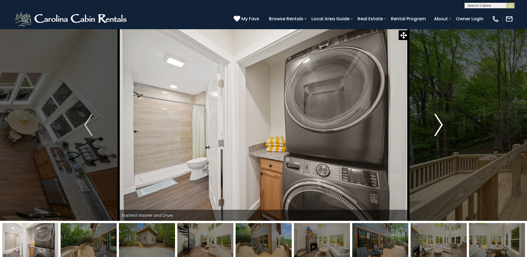
click at [436, 130] on img "Next" at bounding box center [439, 125] width 8 height 22
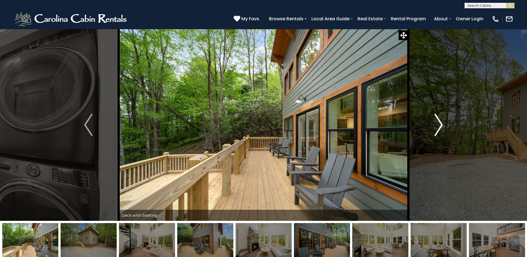
click at [436, 130] on img "Next" at bounding box center [439, 125] width 8 height 22
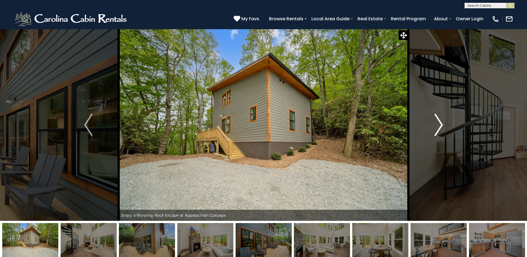
click at [436, 130] on img "Next" at bounding box center [439, 125] width 8 height 22
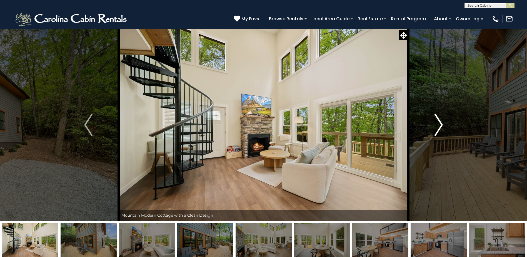
click at [436, 130] on img "Next" at bounding box center [439, 125] width 8 height 22
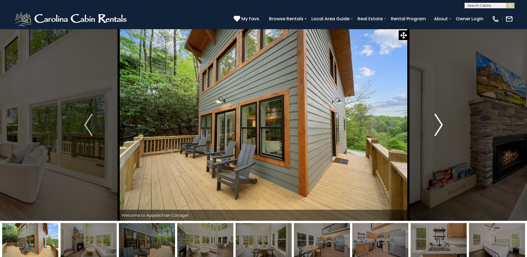
click at [436, 130] on img "Next" at bounding box center [439, 125] width 8 height 22
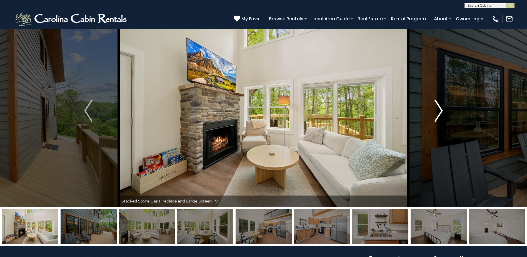
scroll to position [28, 0]
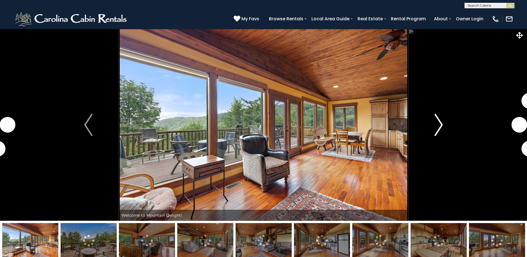
click at [438, 128] on img "Next" at bounding box center [439, 125] width 8 height 22
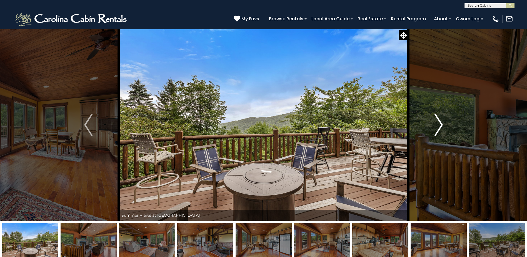
click at [438, 128] on img "Next" at bounding box center [439, 125] width 8 height 22
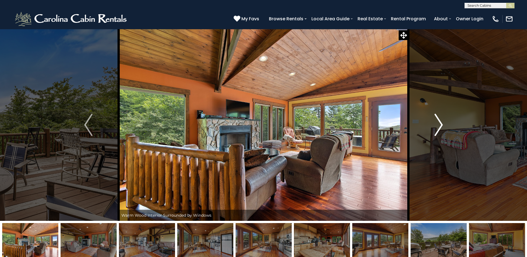
click at [438, 128] on img "Next" at bounding box center [439, 125] width 8 height 22
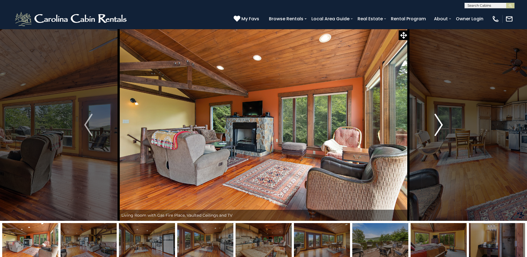
click at [438, 128] on img "Next" at bounding box center [439, 125] width 8 height 22
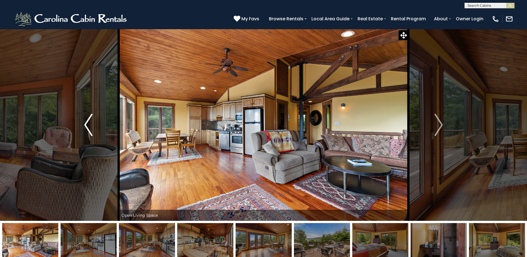
click at [91, 121] on img "Previous" at bounding box center [88, 125] width 8 height 22
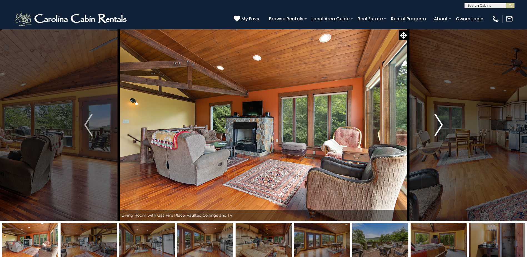
click at [438, 123] on img "Next" at bounding box center [439, 125] width 8 height 22
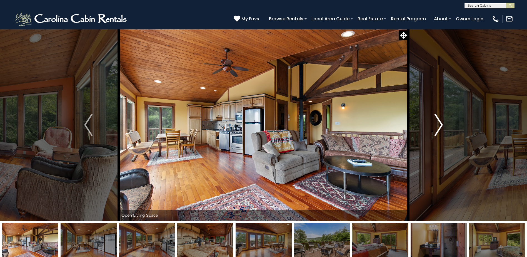
click at [438, 123] on img "Next" at bounding box center [439, 125] width 8 height 22
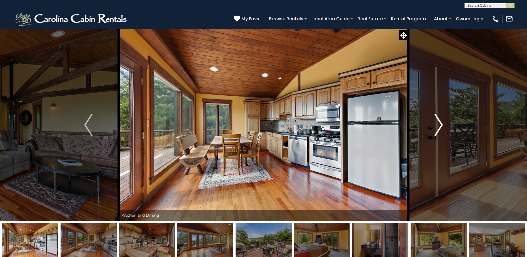
click at [438, 123] on img "Next" at bounding box center [439, 125] width 8 height 22
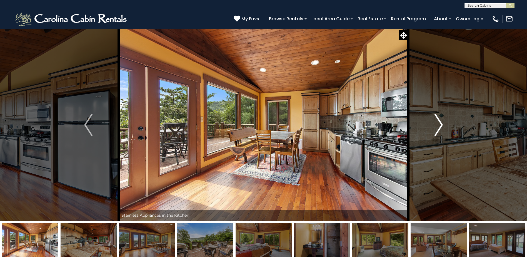
click at [438, 123] on img "Next" at bounding box center [439, 125] width 8 height 22
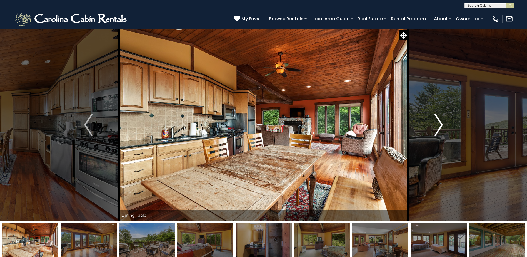
click at [438, 123] on img "Next" at bounding box center [439, 125] width 8 height 22
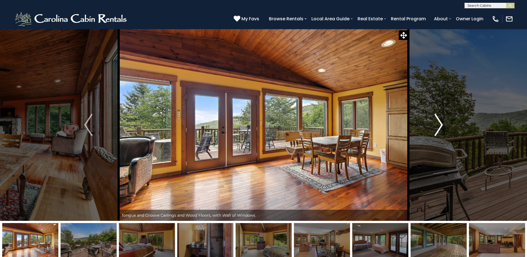
click at [438, 123] on img "Next" at bounding box center [439, 125] width 8 height 22
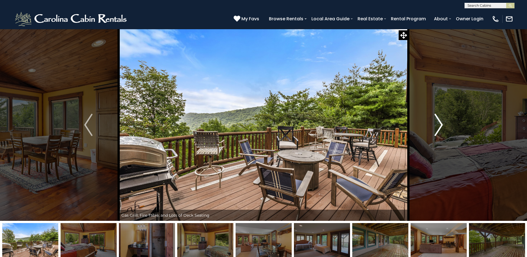
click at [438, 123] on img "Next" at bounding box center [439, 125] width 8 height 22
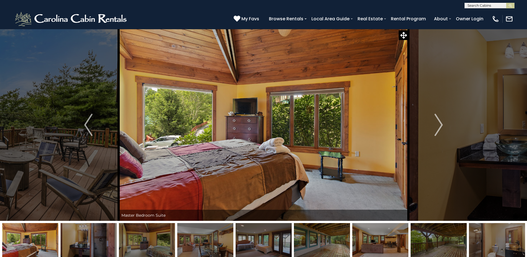
click at [217, 6] on div "**********" at bounding box center [263, 4] width 527 height 8
click at [442, 124] on img "Next" at bounding box center [439, 125] width 8 height 22
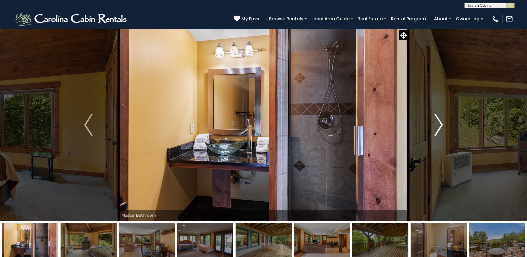
click at [442, 124] on img "Next" at bounding box center [439, 125] width 8 height 22
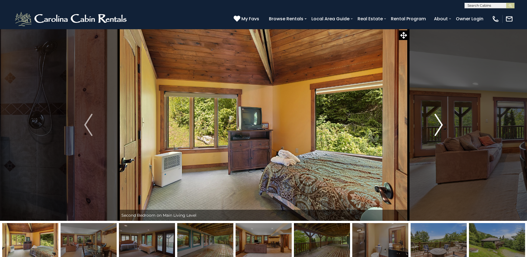
click at [442, 124] on img "Next" at bounding box center [439, 125] width 8 height 22
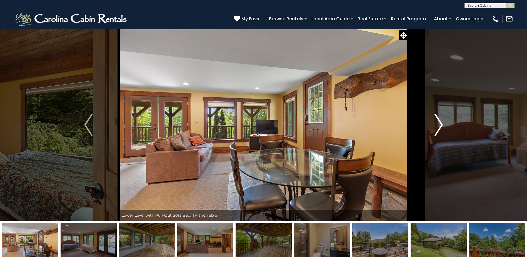
click at [442, 124] on img "Next" at bounding box center [439, 125] width 8 height 22
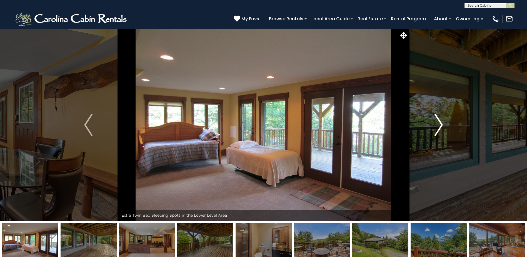
click at [442, 124] on img "Next" at bounding box center [439, 125] width 8 height 22
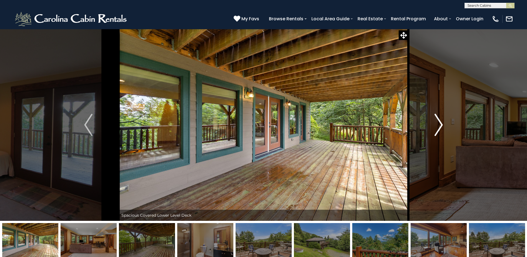
click at [442, 124] on img "Next" at bounding box center [439, 125] width 8 height 22
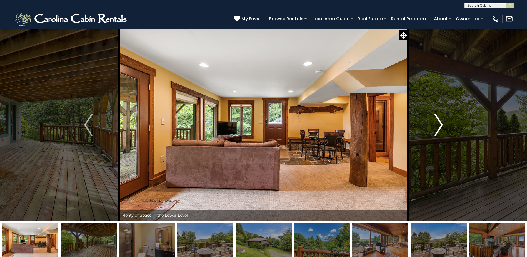
click at [442, 124] on img "Next" at bounding box center [439, 125] width 8 height 22
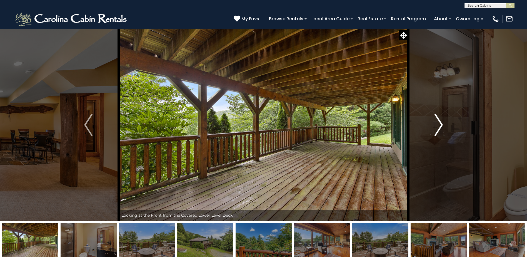
click at [442, 124] on img "Next" at bounding box center [439, 125] width 8 height 22
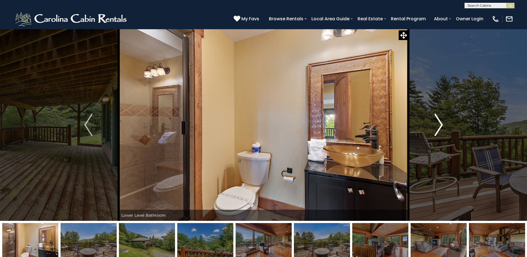
click at [442, 124] on img "Next" at bounding box center [439, 125] width 8 height 22
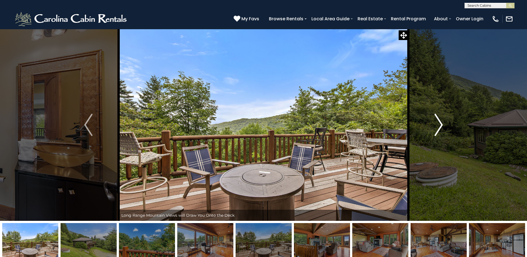
click at [442, 124] on img "Next" at bounding box center [439, 125] width 8 height 22
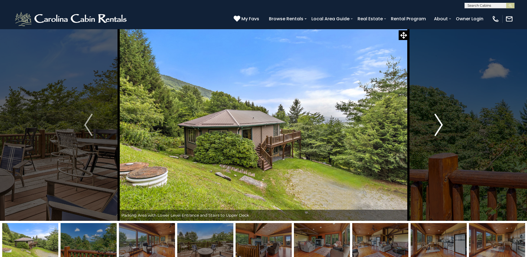
click at [442, 124] on img "Next" at bounding box center [439, 125] width 8 height 22
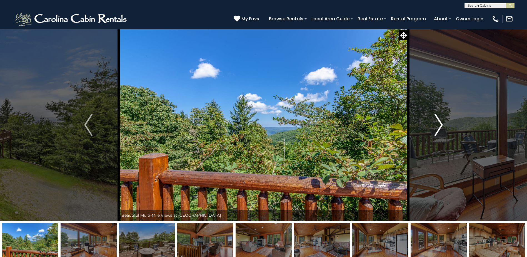
click at [442, 124] on img "Next" at bounding box center [439, 125] width 8 height 22
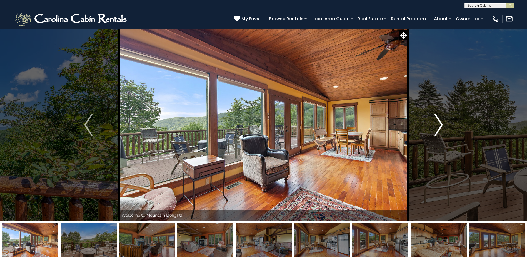
click at [433, 124] on button "Next" at bounding box center [438, 125] width 61 height 192
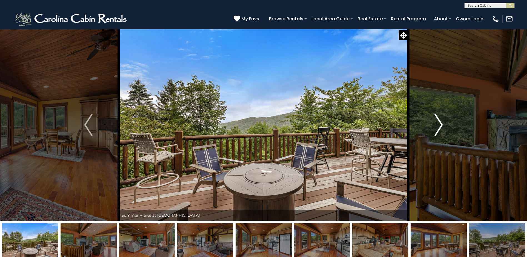
click at [433, 124] on button "Next" at bounding box center [438, 125] width 61 height 192
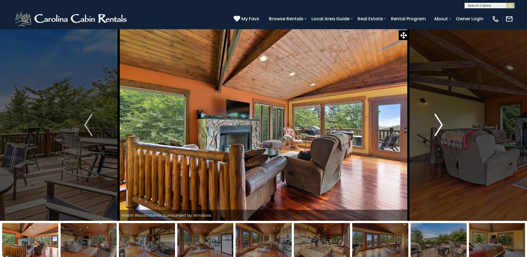
click at [433, 124] on button "Next" at bounding box center [438, 125] width 61 height 192
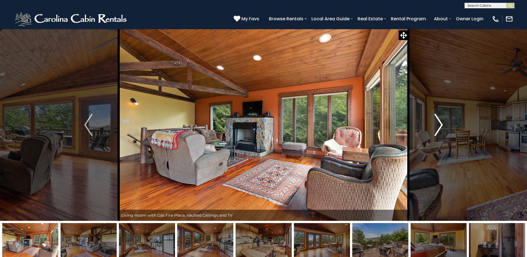
click at [433, 124] on button "Next" at bounding box center [438, 125] width 61 height 192
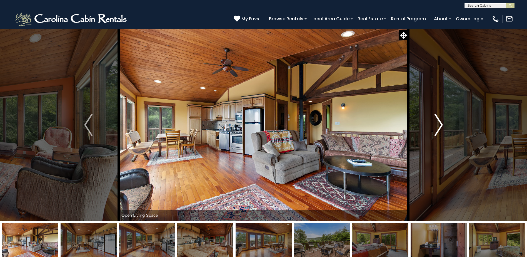
click at [433, 124] on button "Next" at bounding box center [438, 125] width 61 height 192
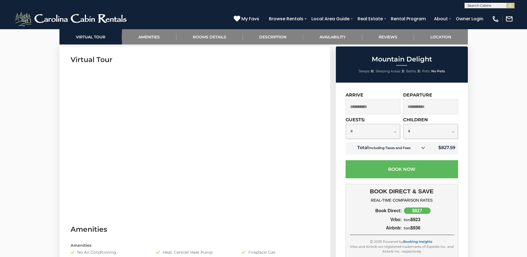
scroll to position [306, 0]
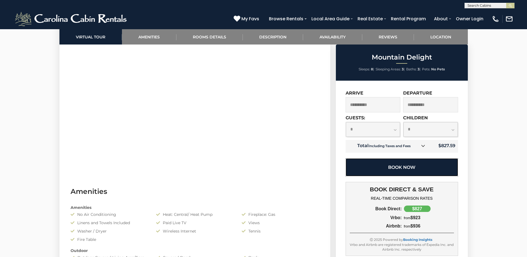
click at [408, 167] on button "Book Now" at bounding box center [402, 167] width 113 height 18
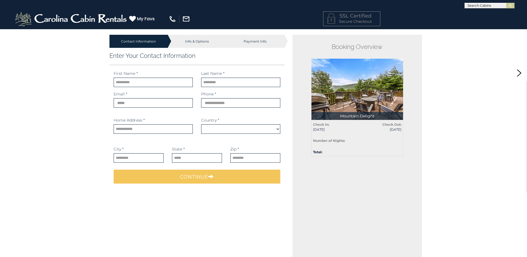
select select "*********"
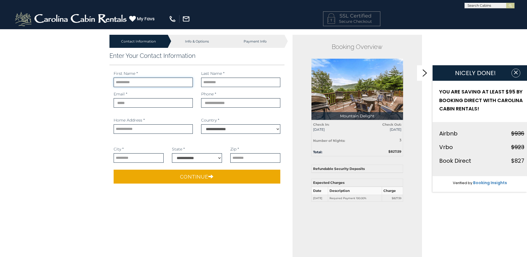
click at [170, 82] on input "text" at bounding box center [153, 82] width 79 height 9
type input "*******"
type input "****"
type input "**********"
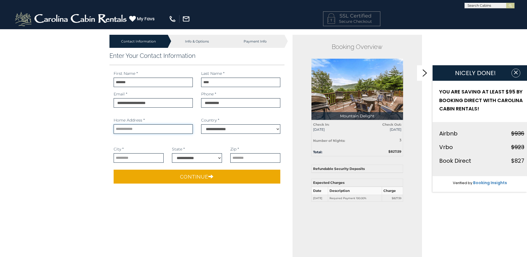
type input "**********"
select select "**"
type input "*****"
click at [171, 100] on input "**********" at bounding box center [153, 102] width 79 height 9
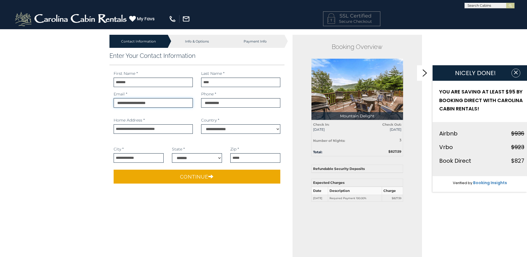
drag, startPoint x: 175, startPoint y: 103, endPoint x: 37, endPoint y: 100, distance: 137.8
click at [37, 100] on div "Contact Information Info & Options Payment Info 1. Guest Information Enter Your…" at bounding box center [263, 229] width 527 height 401
type input "**********"
click at [248, 105] on input "phone" at bounding box center [240, 102] width 79 height 9
drag, startPoint x: 251, startPoint y: 104, endPoint x: 139, endPoint y: 104, distance: 111.7
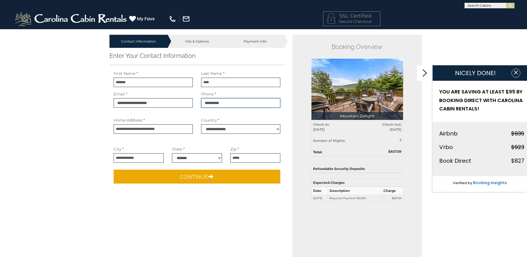
click at [139, 104] on div "**********" at bounding box center [196, 101] width 175 height 21
type input "**********"
click at [84, 142] on div "Contact Information Info & Options Payment Info 1. Guest Information Enter Your…" at bounding box center [263, 229] width 527 height 401
drag, startPoint x: 181, startPoint y: 128, endPoint x: 90, endPoint y: 136, distance: 91.5
click at [90, 136] on div "Contact Information Info & Options Payment Info 1. Guest Information Enter Your…" at bounding box center [263, 229] width 527 height 401
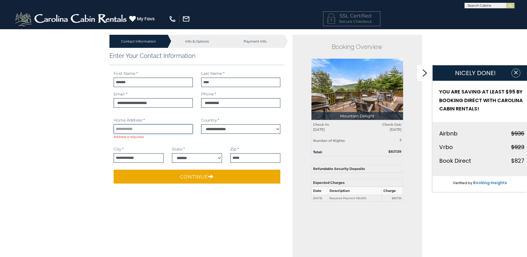
click at [133, 128] on input "text" at bounding box center [153, 128] width 79 height 9
type input "**********"
click at [219, 216] on main "Contact Information Info & Options Payment Info 1. Guest Information *******" at bounding box center [263, 171] width 325 height 284
click at [146, 160] on input "**********" at bounding box center [139, 157] width 50 height 9
drag, startPoint x: 150, startPoint y: 159, endPoint x: 71, endPoint y: 163, distance: 79.0
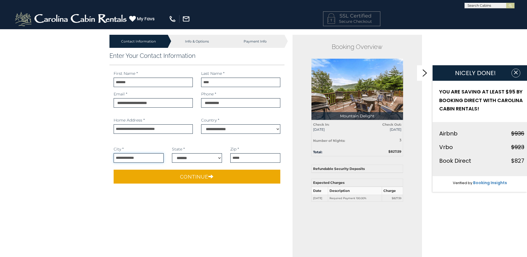
click at [71, 163] on div "Contact Information Info & Options Payment Info 1. Guest Information Enter Your…" at bounding box center [263, 229] width 527 height 401
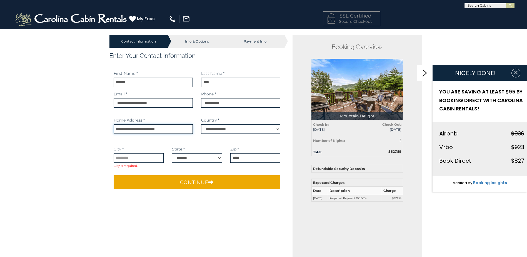
click at [177, 131] on input "**********" at bounding box center [153, 128] width 79 height 9
drag, startPoint x: 185, startPoint y: 130, endPoint x: 64, endPoint y: 135, distance: 121.2
click at [64, 135] on div "Contact Information Info & Options Payment Info 1. Guest Information Enter Your…" at bounding box center [263, 229] width 527 height 401
click at [120, 129] on input "text" at bounding box center [153, 128] width 79 height 9
type input "**********"
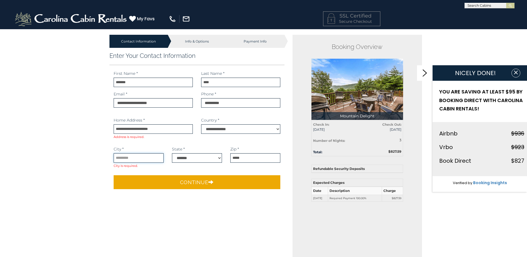
type input "*********"
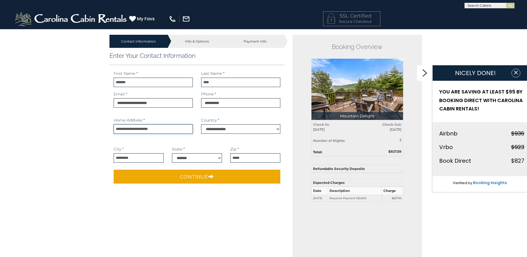
type input "**********"
click at [219, 156] on select "**********" at bounding box center [197, 157] width 50 height 9
select select "**"
click at [172, 153] on select "**********" at bounding box center [197, 157] width 50 height 9
click at [261, 156] on input "*****" at bounding box center [255, 157] width 50 height 9
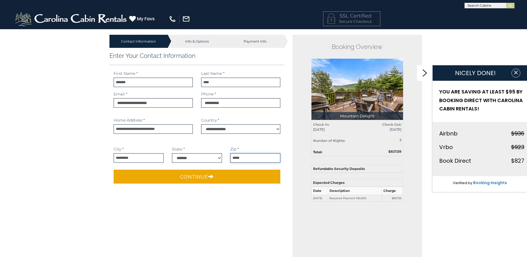
drag, startPoint x: 261, startPoint y: 157, endPoint x: 163, endPoint y: 155, distance: 98.4
click at [163, 155] on div "**********" at bounding box center [196, 141] width 175 height 49
type input "*****"
click at [196, 219] on main "Contact Information Info & Options Payment Info 1. Guest Information *******" at bounding box center [263, 171] width 325 height 284
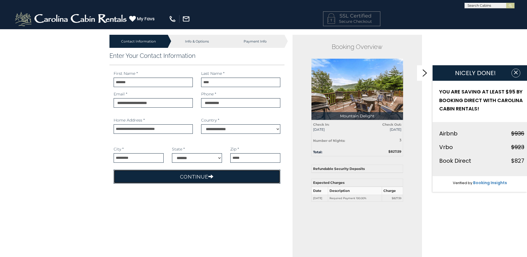
click at [209, 177] on icon "submit" at bounding box center [210, 176] width 5 height 5
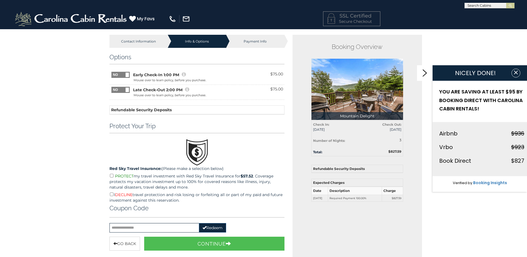
click at [111, 196] on p "I DECLINE travel protection and risk losing or forfeiting all or part of my pai…" at bounding box center [196, 197] width 175 height 12
click at [129, 72] on span at bounding box center [129, 72] width 37 height 0
click at [122, 72] on span at bounding box center [111, 72] width 37 height 0
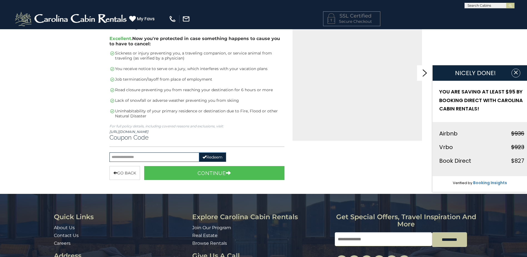
scroll to position [194, 0]
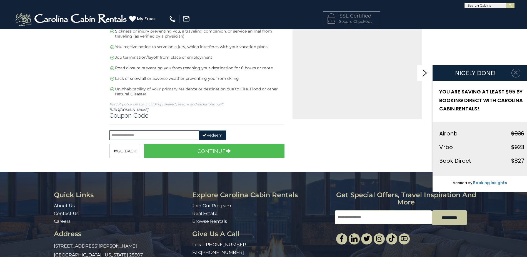
click at [516, 73] on icon "button" at bounding box center [516, 73] width 6 height 6
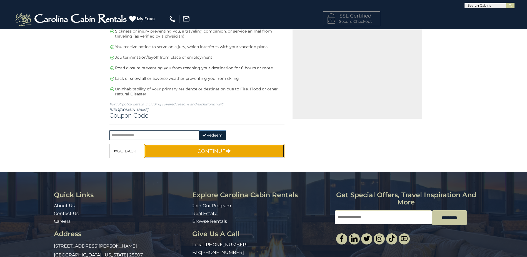
click at [216, 150] on button "Continue" at bounding box center [214, 151] width 141 height 14
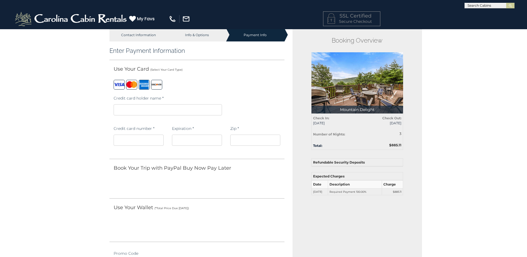
scroll to position [0, 0]
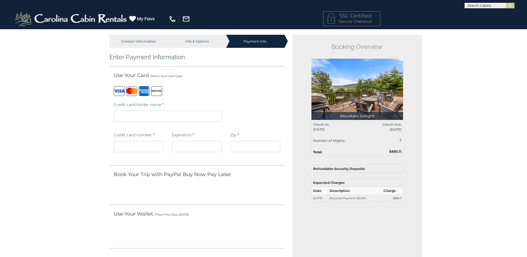
click at [234, 87] on div at bounding box center [196, 90] width 175 height 17
click at [67, 155] on div "Contact Information Info & Options Payment Info 1. Guest Information Enter Your…" at bounding box center [263, 262] width 527 height 466
click at [80, 134] on div "Contact Information Info & Options Payment Info 1. Guest Information Enter Your…" at bounding box center [263, 262] width 527 height 466
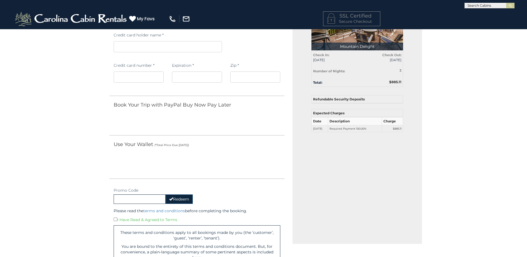
scroll to position [167, 0]
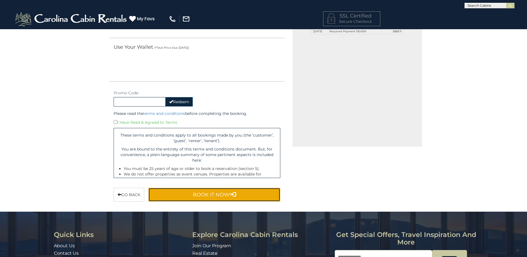
click at [203, 196] on button "Book It Now!" at bounding box center [214, 195] width 132 height 14
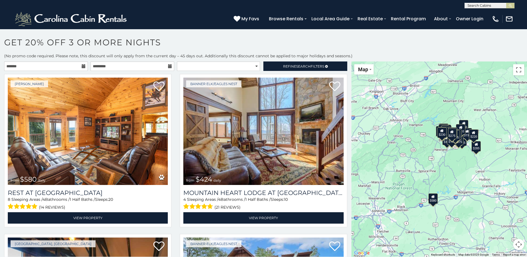
click at [84, 66] on icon at bounding box center [84, 66] width 4 height 4
click at [82, 66] on icon at bounding box center [84, 66] width 4 height 4
click at [145, 49] on h1 "Get 20% off 3 or More Nights" at bounding box center [263, 45] width 527 height 16
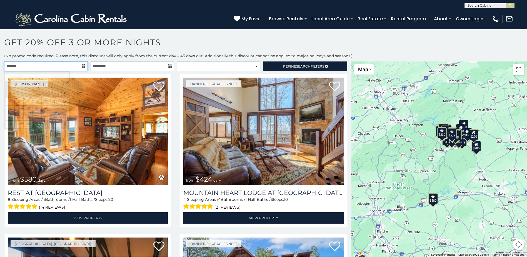
click at [58, 66] on input "text" at bounding box center [46, 65] width 84 height 9
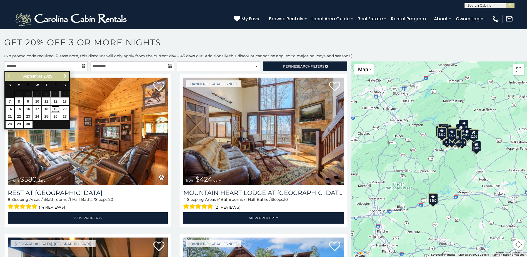
click at [56, 108] on link "19" at bounding box center [55, 109] width 9 height 7
type input "**********"
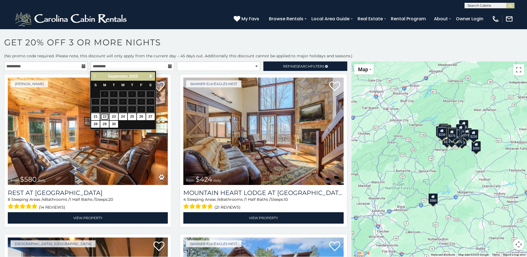
click at [105, 116] on link "22" at bounding box center [104, 116] width 9 height 7
type input "**********"
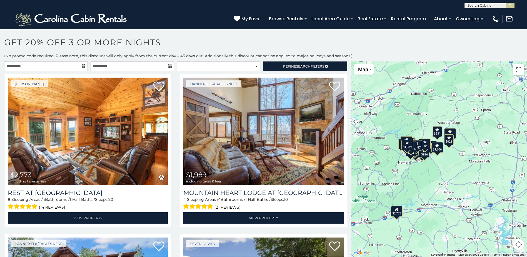
drag, startPoint x: 488, startPoint y: 156, endPoint x: 451, endPoint y: 170, distance: 39.0
click at [451, 170] on div "$2,773 $1,989 $1,576 $1,276 $1,900 $1,448 $845 $1,095 $1,527 $1,690 $1,576 $1,0…" at bounding box center [439, 158] width 176 height 195
click at [518, 243] on button "Map camera controls" at bounding box center [518, 244] width 11 height 11
click at [504, 217] on button "Zoom in" at bounding box center [504, 216] width 11 height 11
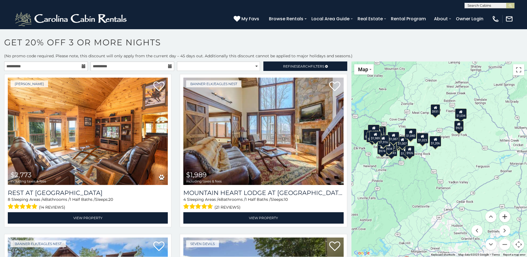
click at [504, 217] on button "Zoom in" at bounding box center [504, 216] width 11 height 11
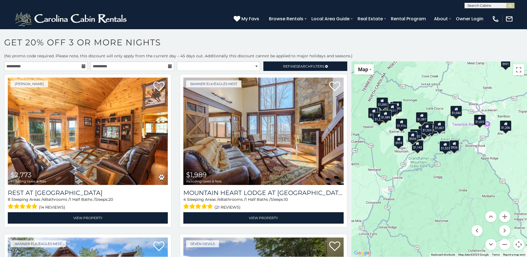
drag, startPoint x: 390, startPoint y: 180, endPoint x: 465, endPoint y: 177, distance: 74.8
click at [465, 177] on div "$2,773 $1,989 $1,576 $1,276 $1,900 $1,448 $845 $1,095 $1,527 $1,690 $1,576 $1,0…" at bounding box center [439, 158] width 176 height 195
click at [505, 215] on button "Zoom in" at bounding box center [504, 216] width 11 height 11
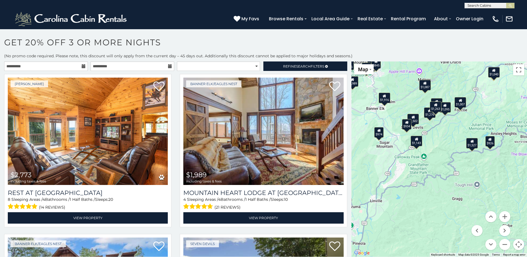
drag, startPoint x: 404, startPoint y: 178, endPoint x: 427, endPoint y: 183, distance: 23.5
click at [427, 183] on div "$2,773 $1,989 $1,576 $1,276 $1,900 $1,448 $845 $1,095 $1,527 $1,690 $1,576 $1,0…" at bounding box center [439, 158] width 176 height 195
click at [406, 127] on div "$934" at bounding box center [407, 124] width 9 height 11
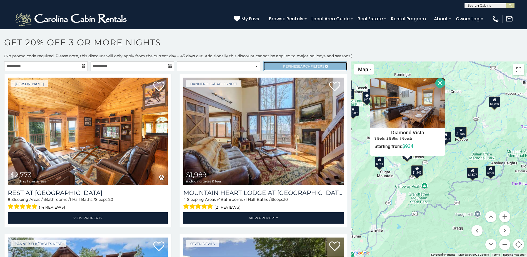
click at [279, 66] on link "Refine Search Filters" at bounding box center [305, 65] width 84 height 9
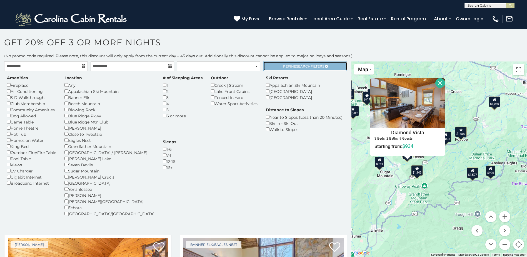
click at [279, 66] on link "Refine Search Filters" at bounding box center [305, 65] width 84 height 9
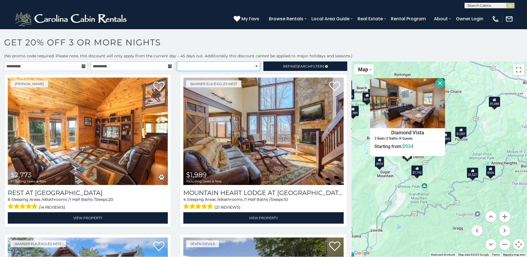
click at [244, 69] on select "**********" at bounding box center [218, 65] width 83 height 9
select select "*********"
click at [177, 61] on select "**********" at bounding box center [218, 65] width 83 height 9
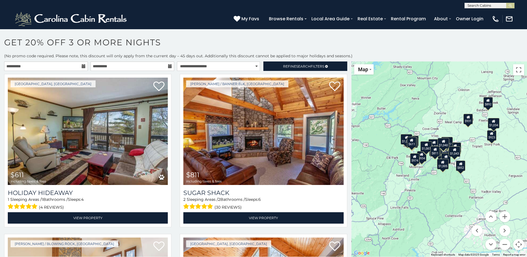
click at [521, 246] on button "Map camera controls" at bounding box center [518, 244] width 11 height 11
click at [502, 216] on button "Zoom in" at bounding box center [504, 216] width 11 height 11
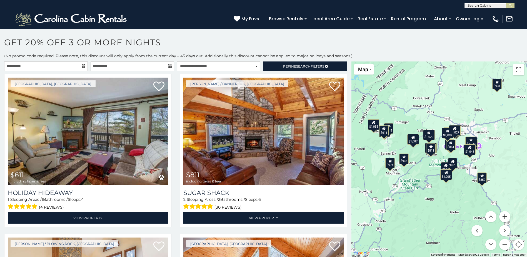
click at [502, 216] on button "Zoom in" at bounding box center [504, 216] width 11 height 11
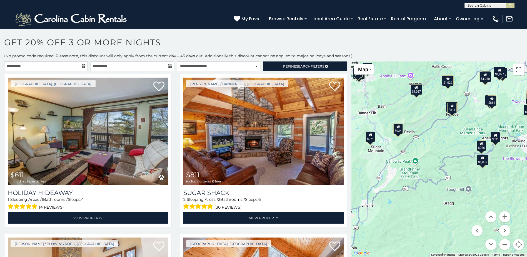
drag, startPoint x: 395, startPoint y: 201, endPoint x: 424, endPoint y: 163, distance: 47.6
click at [424, 163] on div "$611 $811 $819 $845 $852 $861 $866 $876 $890 $892 $923 $926 $931 $931 $934 $936…" at bounding box center [439, 158] width 176 height 195
click at [398, 130] on div "$934" at bounding box center [397, 128] width 9 height 11
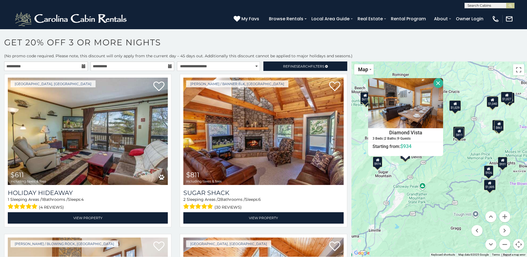
click at [438, 84] on button "Close" at bounding box center [438, 83] width 10 height 10
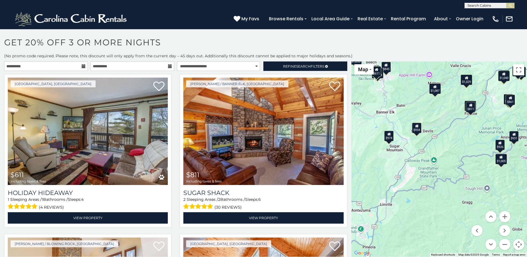
drag, startPoint x: 430, startPoint y: 162, endPoint x: 441, endPoint y: 136, distance: 28.5
click at [441, 136] on div "$611 $811 $819 $845 $852 $861 $866 $876 $890 $892 $923 $926 $931 $931 $934 $936…" at bounding box center [439, 158] width 176 height 195
click at [505, 214] on button "Zoom in" at bounding box center [504, 216] width 11 height 11
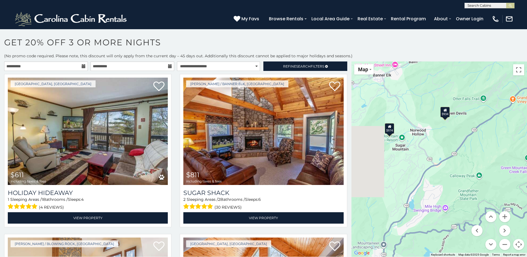
drag, startPoint x: 389, startPoint y: 157, endPoint x: 442, endPoint y: 168, distance: 54.4
click at [442, 168] on div "$611 $811 $819 $845 $852 $861 $866 $876 $890 $892 $923 $926 $931 $931 $934 $936…" at bounding box center [439, 158] width 176 height 195
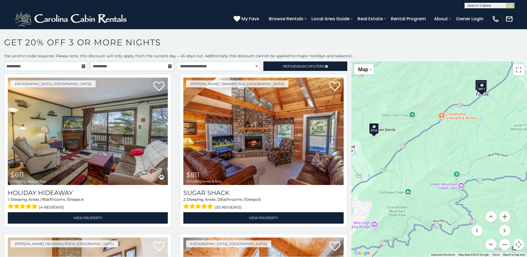
drag, startPoint x: 484, startPoint y: 134, endPoint x: 409, endPoint y: 151, distance: 76.7
click at [409, 151] on div "$611 $811 $819 $845 $852 $861 $866 $876 $890 $892 $923 $926 $931 $931 $934 $936…" at bounding box center [439, 158] width 176 height 195
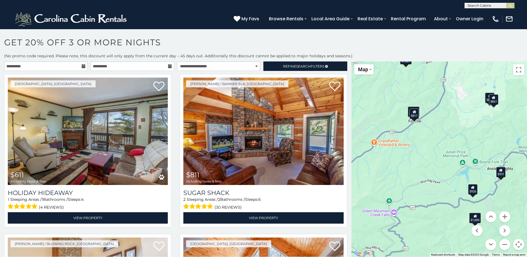
drag, startPoint x: 467, startPoint y: 113, endPoint x: 399, endPoint y: 139, distance: 73.5
click at [399, 139] on div "$611 $811 $819 $845 $852 $861 $866 $876 $890 $892 $923 $926 $931 $931 $934 $936…" at bounding box center [439, 158] width 176 height 195
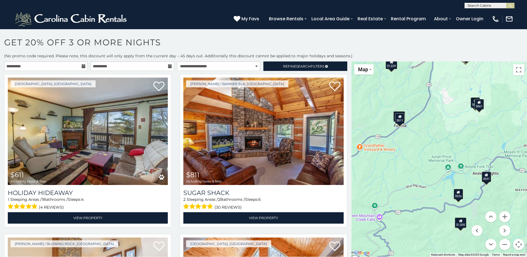
click at [402, 120] on div "$811" at bounding box center [399, 118] width 9 height 11
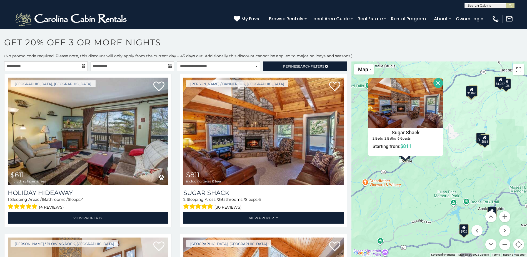
click at [436, 83] on button "Close" at bounding box center [438, 83] width 10 height 10
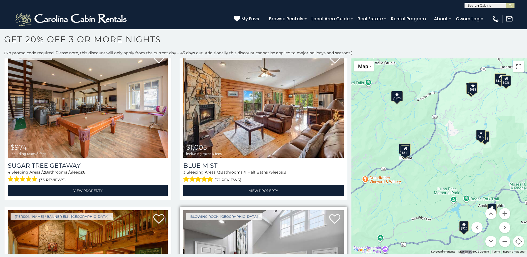
scroll to position [1639, 0]
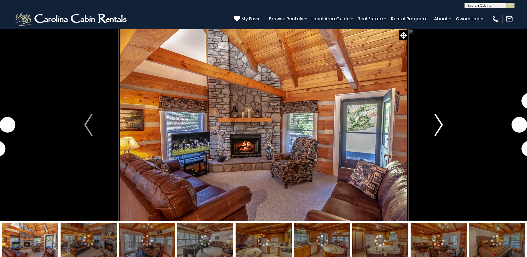
click at [438, 122] on img "Next" at bounding box center [439, 125] width 8 height 22
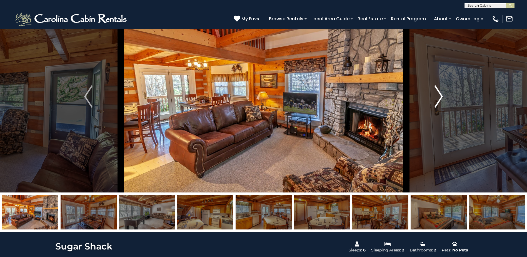
scroll to position [28, 0]
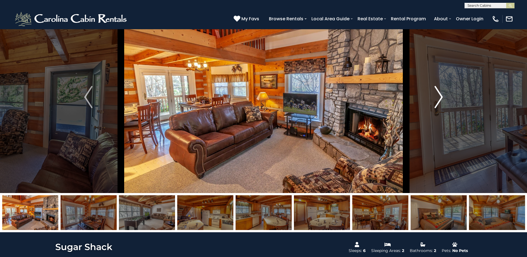
click at [440, 96] on img "Next" at bounding box center [439, 97] width 8 height 22
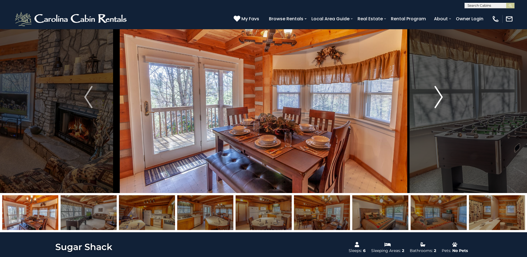
click at [440, 96] on img "Next" at bounding box center [439, 97] width 8 height 22
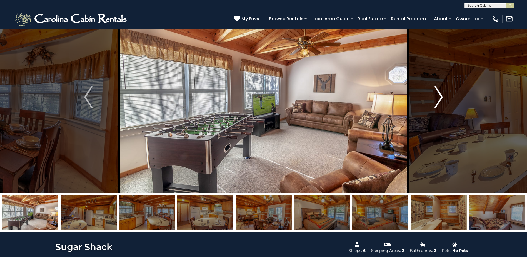
click at [440, 96] on img "Next" at bounding box center [439, 97] width 8 height 22
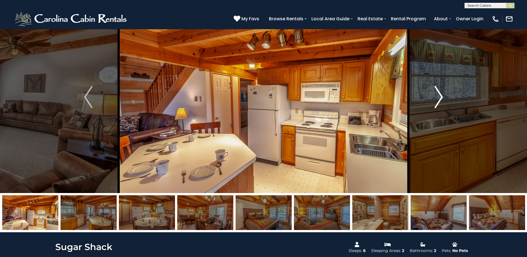
click at [440, 96] on img "Next" at bounding box center [439, 97] width 8 height 22
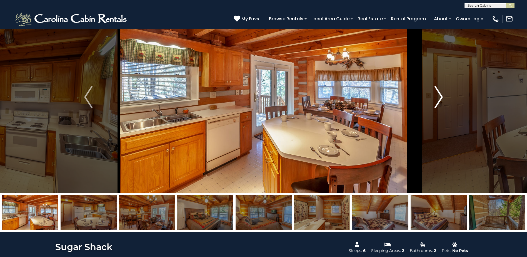
click at [440, 96] on img "Next" at bounding box center [439, 97] width 8 height 22
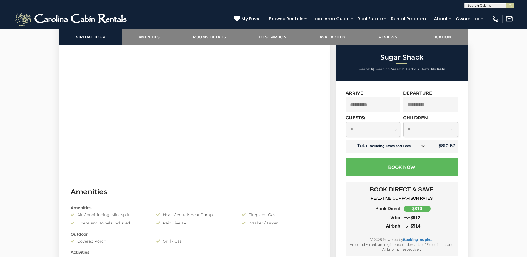
scroll to position [306, 0]
click at [398, 128] on select "**********" at bounding box center [373, 129] width 54 height 15
select select "*"
click at [346, 122] on select "**********" at bounding box center [373, 129] width 54 height 15
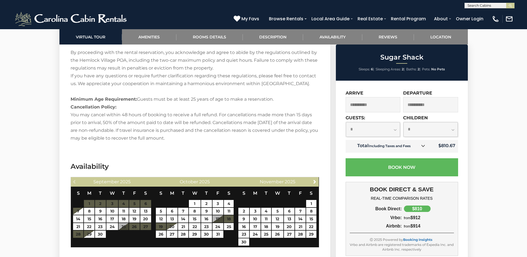
scroll to position [943, 0]
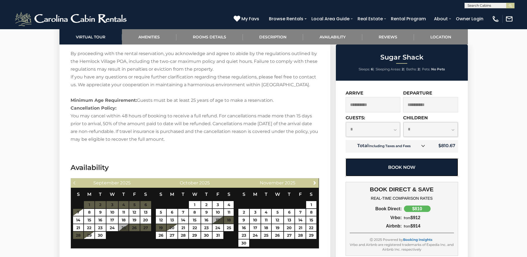
click at [412, 164] on button "Book Now" at bounding box center [402, 167] width 113 height 18
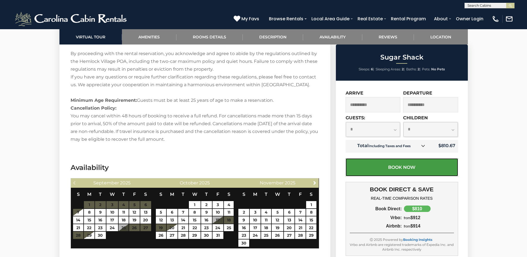
scroll to position [898, 0]
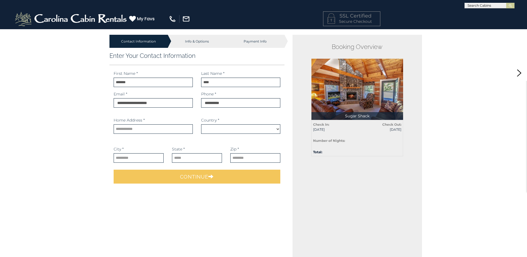
select select "*********"
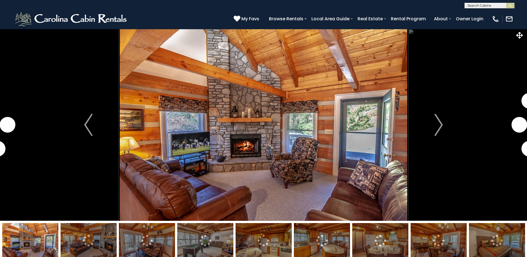
select select "*"
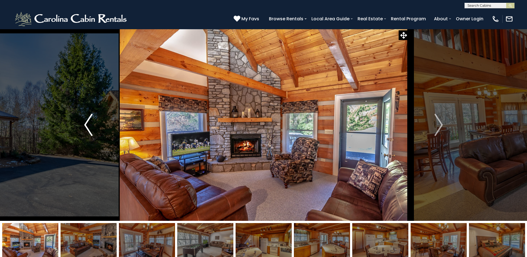
click at [91, 127] on img "Previous" at bounding box center [88, 125] width 8 height 22
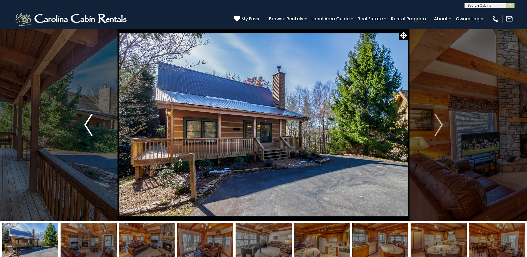
click at [87, 122] on img "Previous" at bounding box center [88, 125] width 8 height 22
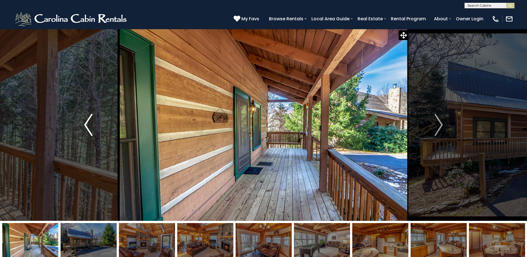
click at [87, 122] on img "Previous" at bounding box center [88, 125] width 8 height 22
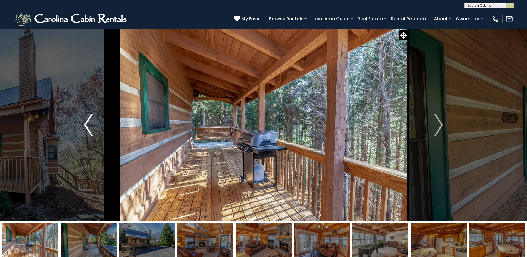
click at [87, 122] on img "Previous" at bounding box center [88, 125] width 8 height 22
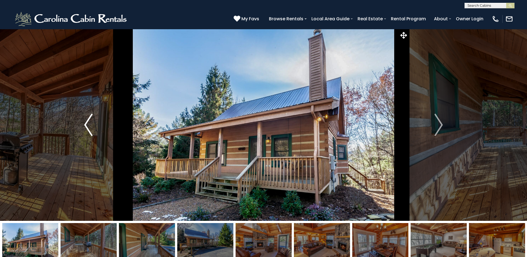
click at [87, 122] on img "Previous" at bounding box center [88, 125] width 8 height 22
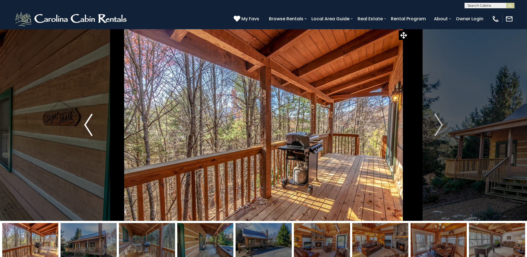
click at [87, 122] on img "Previous" at bounding box center [88, 125] width 8 height 22
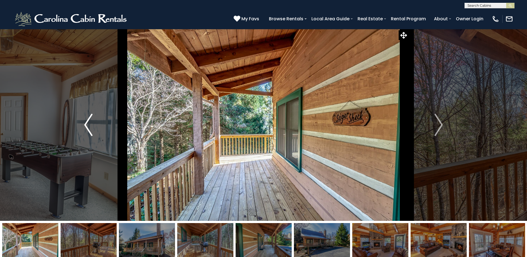
click at [87, 122] on img "Previous" at bounding box center [88, 125] width 8 height 22
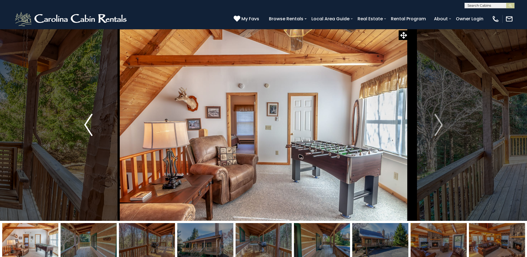
click at [87, 122] on img "Previous" at bounding box center [88, 125] width 8 height 22
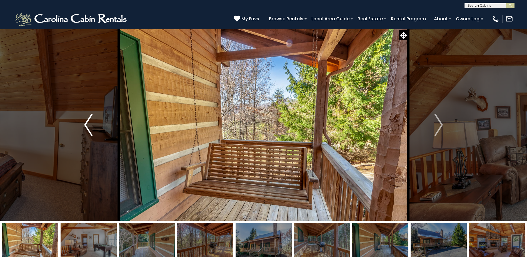
click at [87, 122] on img "Previous" at bounding box center [88, 125] width 8 height 22
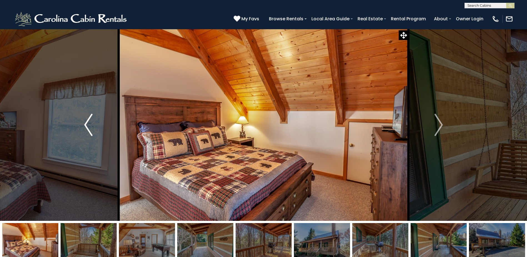
click at [87, 122] on img "Previous" at bounding box center [88, 125] width 8 height 22
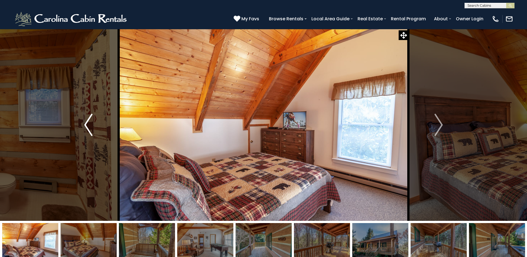
click at [87, 122] on img "Previous" at bounding box center [88, 125] width 8 height 22
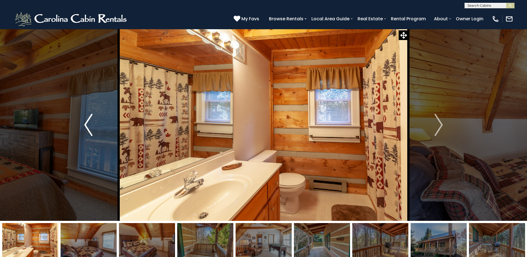
click at [87, 122] on img "Previous" at bounding box center [88, 125] width 8 height 22
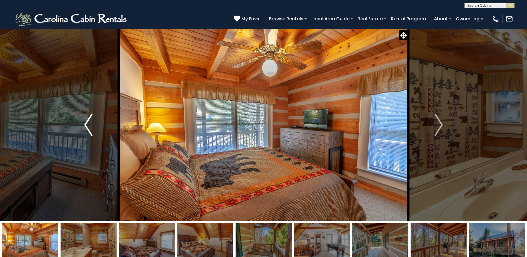
click at [87, 122] on img "Previous" at bounding box center [88, 125] width 8 height 22
